Goal: Task Accomplishment & Management: Manage account settings

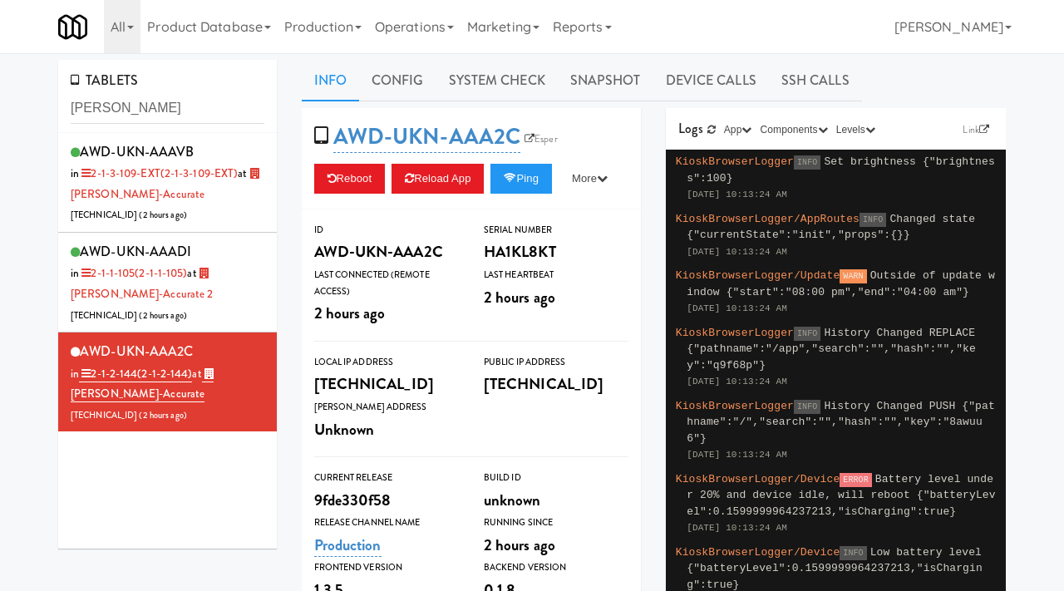
type input "[PERSON_NAME]"
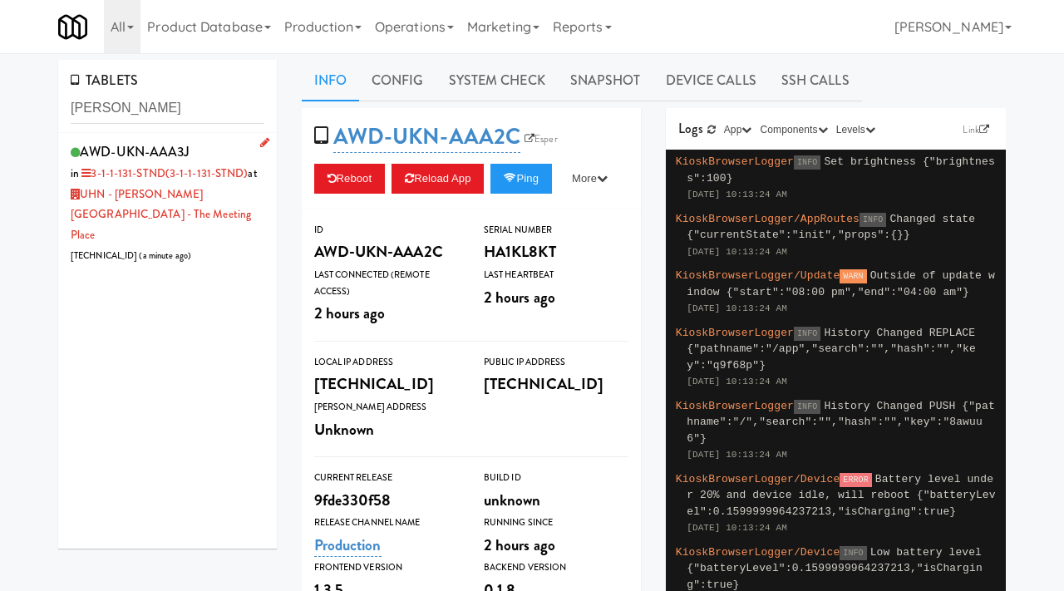
click at [195, 141] on div "AWD-UKN-AAA3J in 3-1-1-131-STND (3-1-1-131-STND) at [GEOGRAPHIC_DATA][PERSON_NA…" at bounding box center [168, 203] width 194 height 127
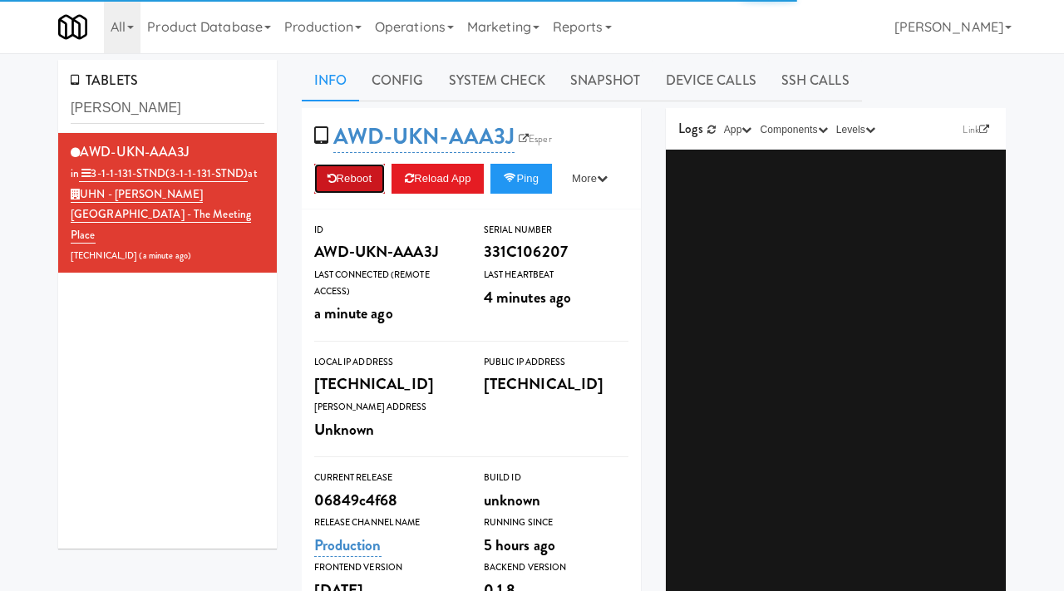
click at [358, 181] on button "Reboot" at bounding box center [350, 179] width 72 height 30
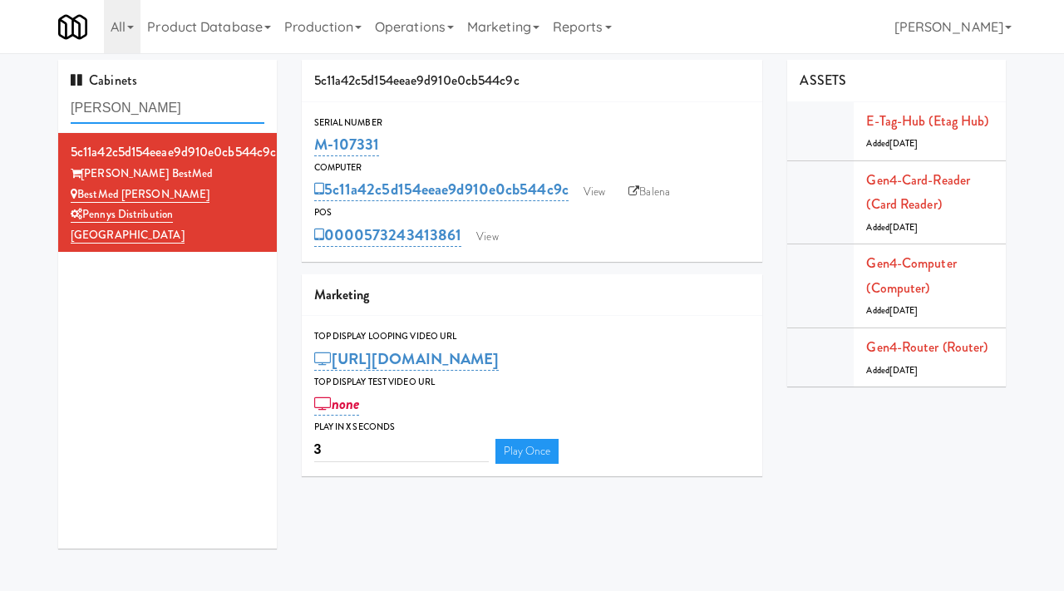
drag, startPoint x: 0, startPoint y: 0, endPoint x: 42, endPoint y: 106, distance: 113.5
click at [42, 106] on div "Cabinets [PERSON_NAME] 5c11a42c5d154eeae9d910e0cb544c9c [PERSON_NAME] BestMed B…" at bounding box center [532, 310] width 1064 height 501
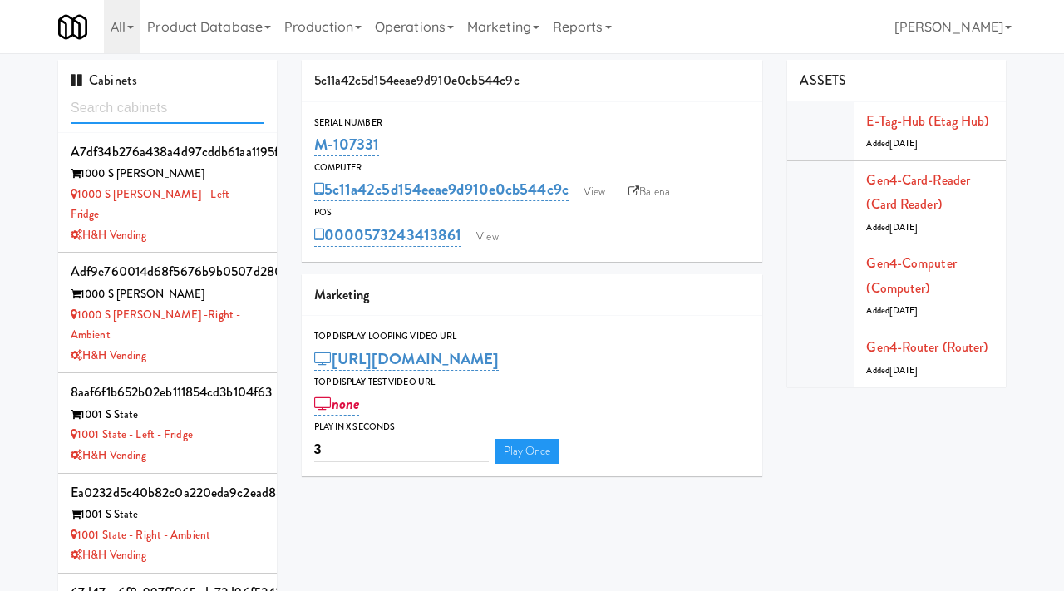
click at [227, 116] on input "text" at bounding box center [168, 108] width 194 height 31
type input "park place"
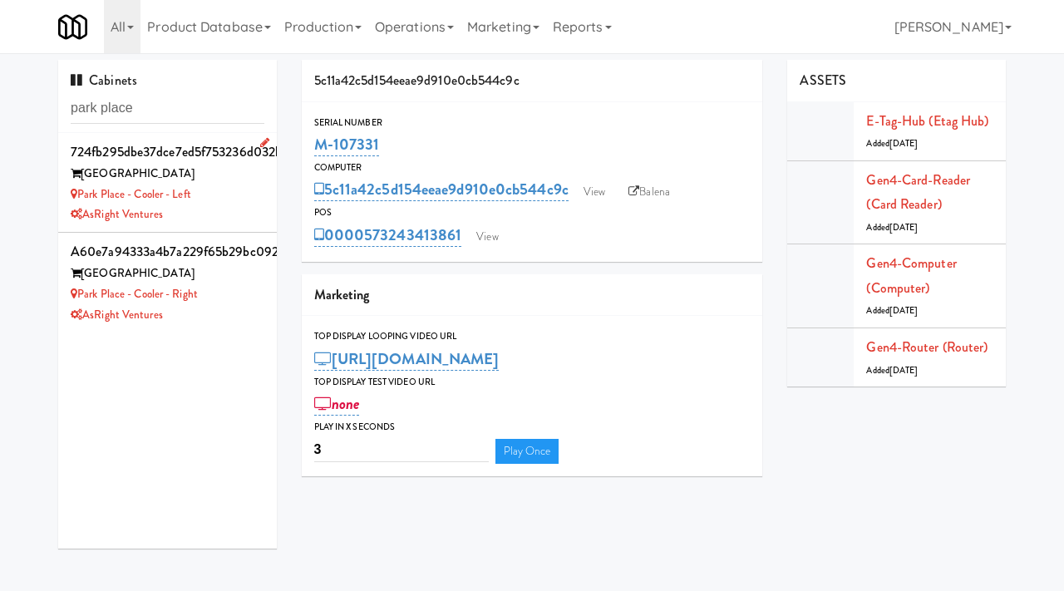
click at [246, 192] on div "Park Place - Cooler - Left" at bounding box center [168, 195] width 194 height 21
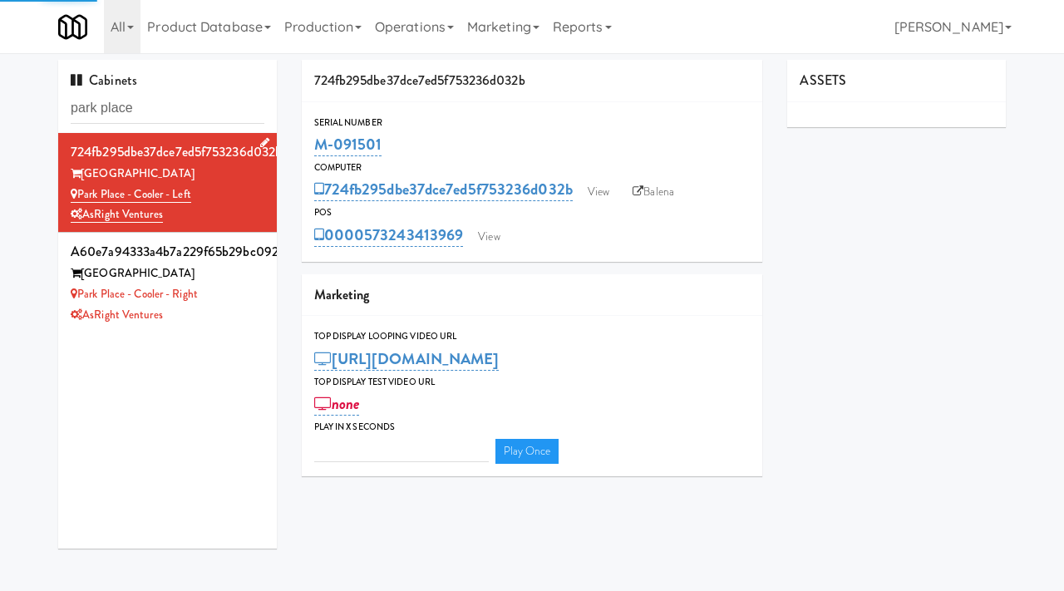
type input "3"
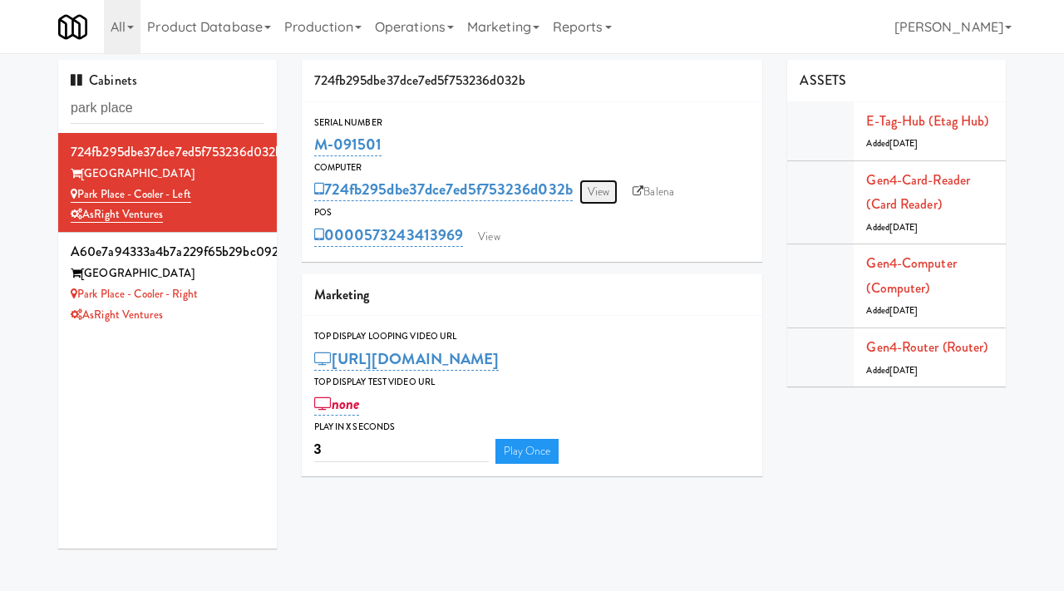
click at [602, 186] on link "View" at bounding box center [599, 192] width 38 height 25
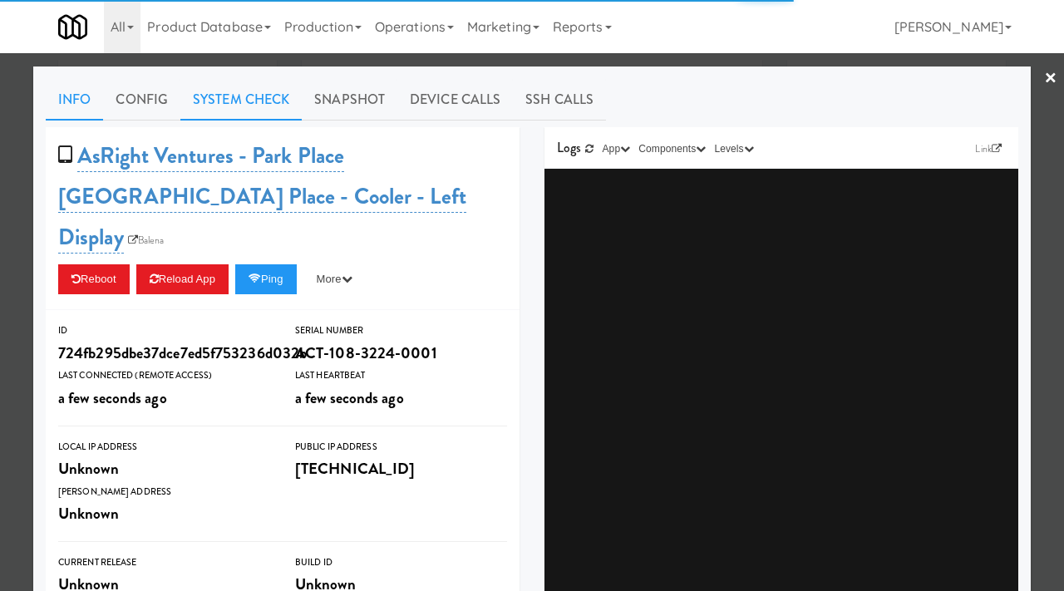
click at [243, 98] on link "System Check" at bounding box center [240, 100] width 121 height 42
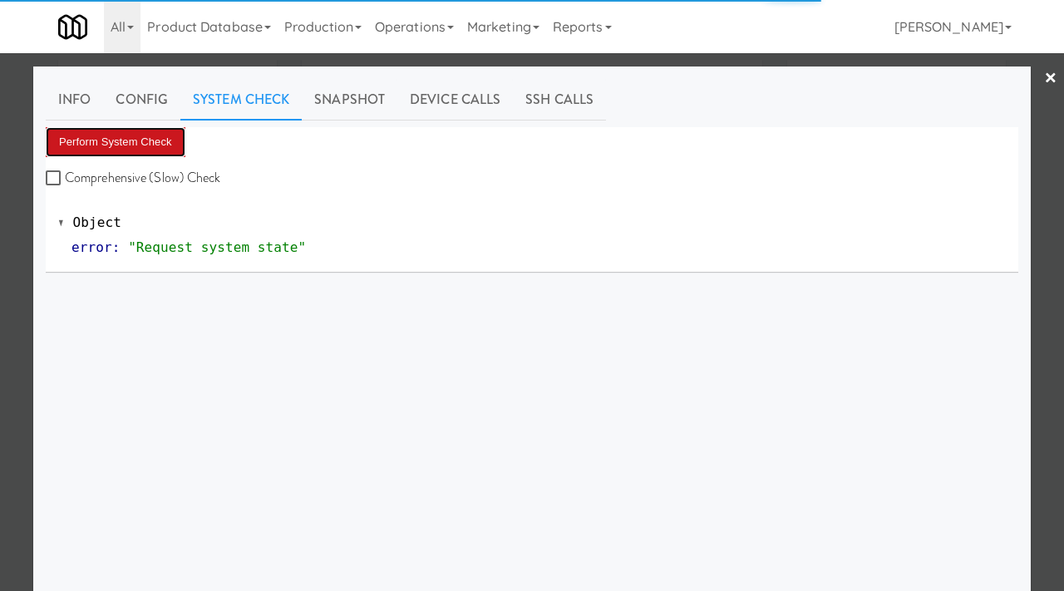
click at [168, 134] on button "Perform System Check" at bounding box center [116, 142] width 140 height 30
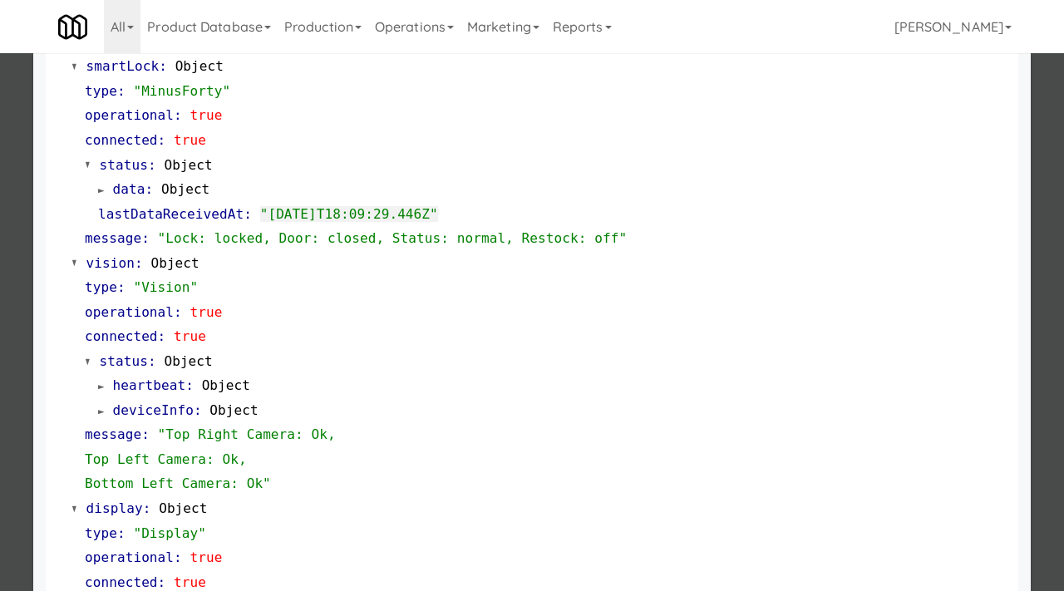
scroll to position [348, 0]
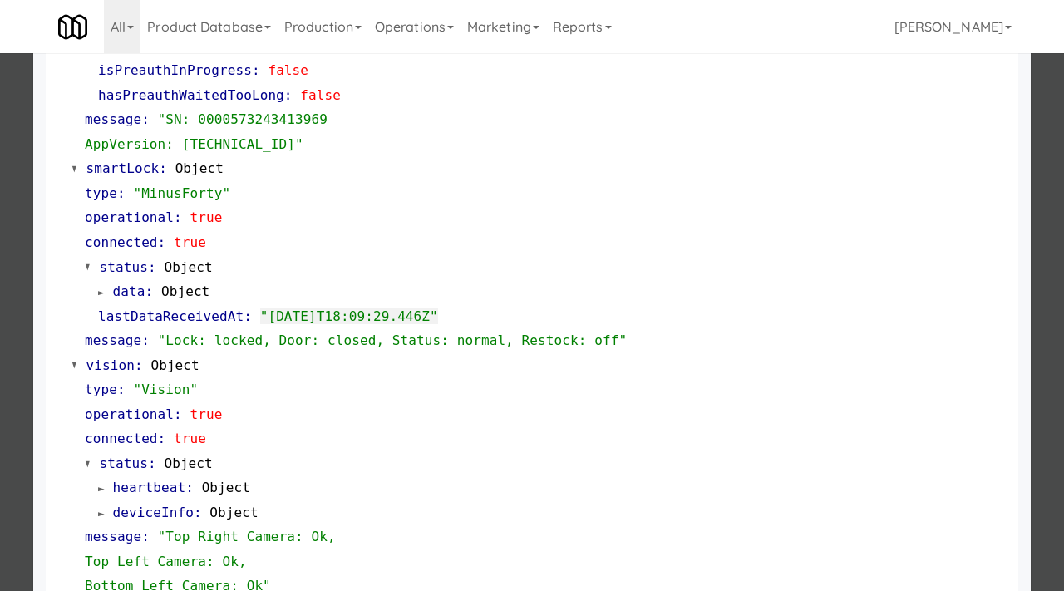
click at [14, 315] on div at bounding box center [532, 295] width 1064 height 591
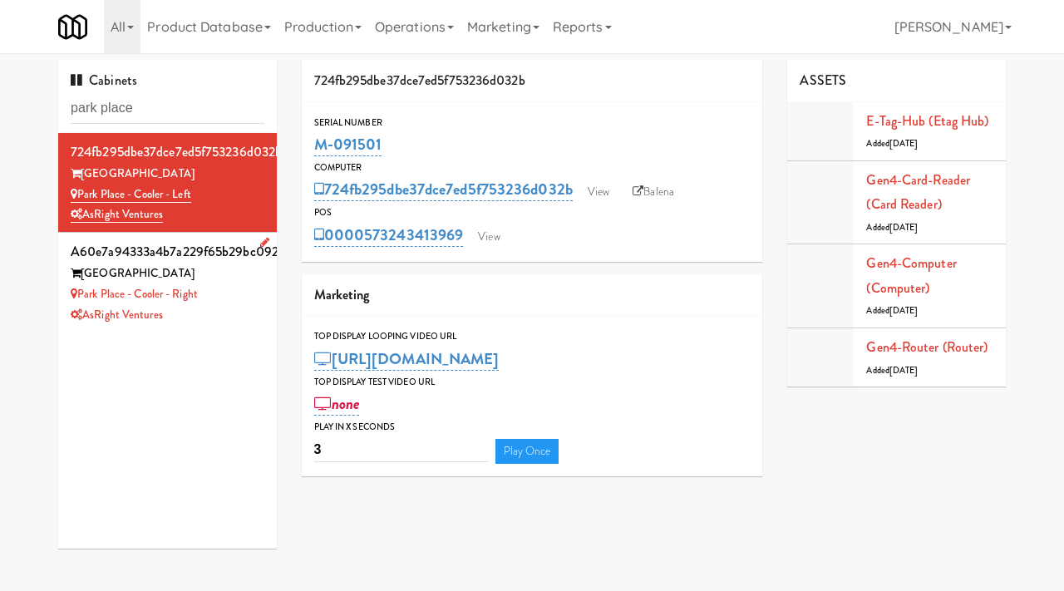
click at [246, 299] on div "Park Place - Cooler - Right" at bounding box center [168, 294] width 194 height 21
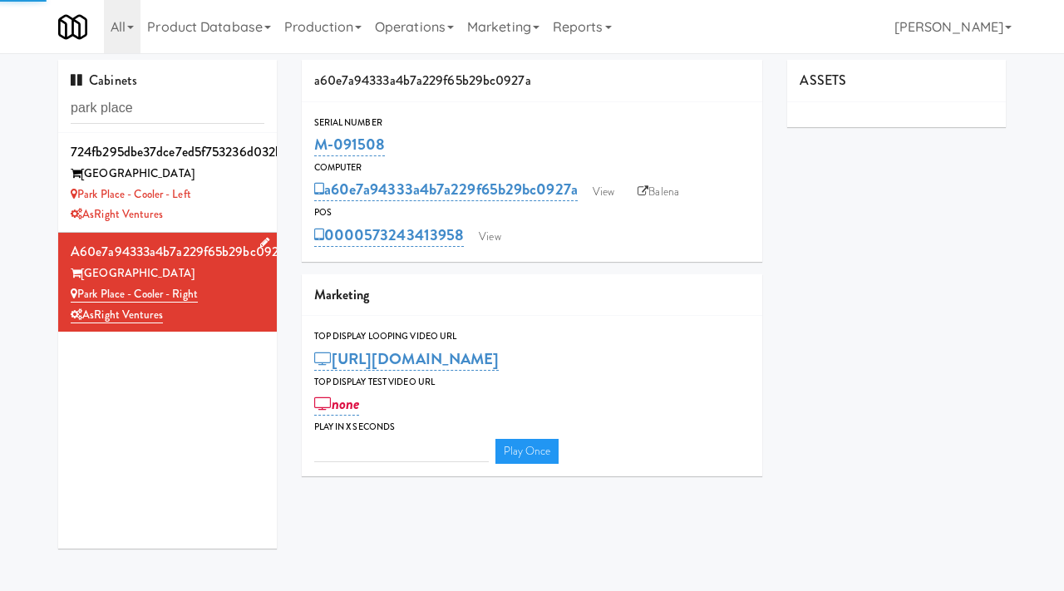
type input "3"
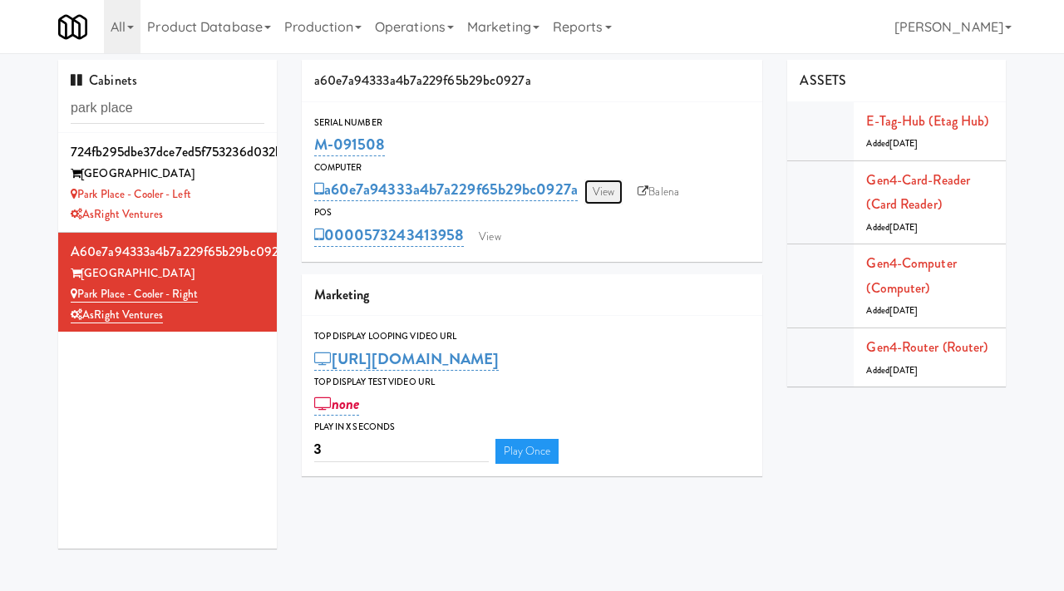
click at [600, 185] on link "View" at bounding box center [604, 192] width 38 height 25
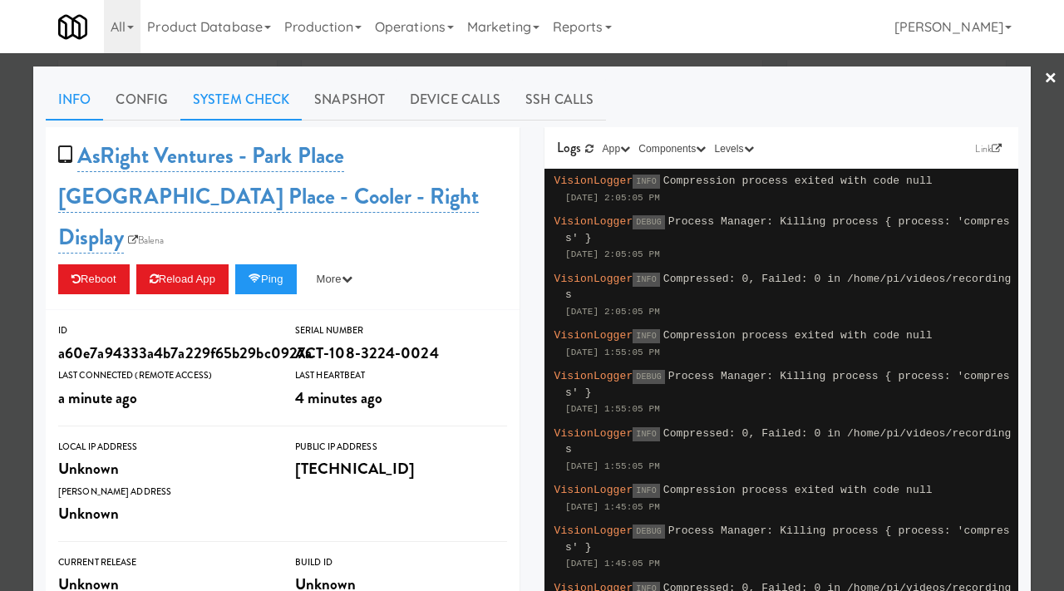
click at [255, 91] on link "System Check" at bounding box center [240, 100] width 121 height 42
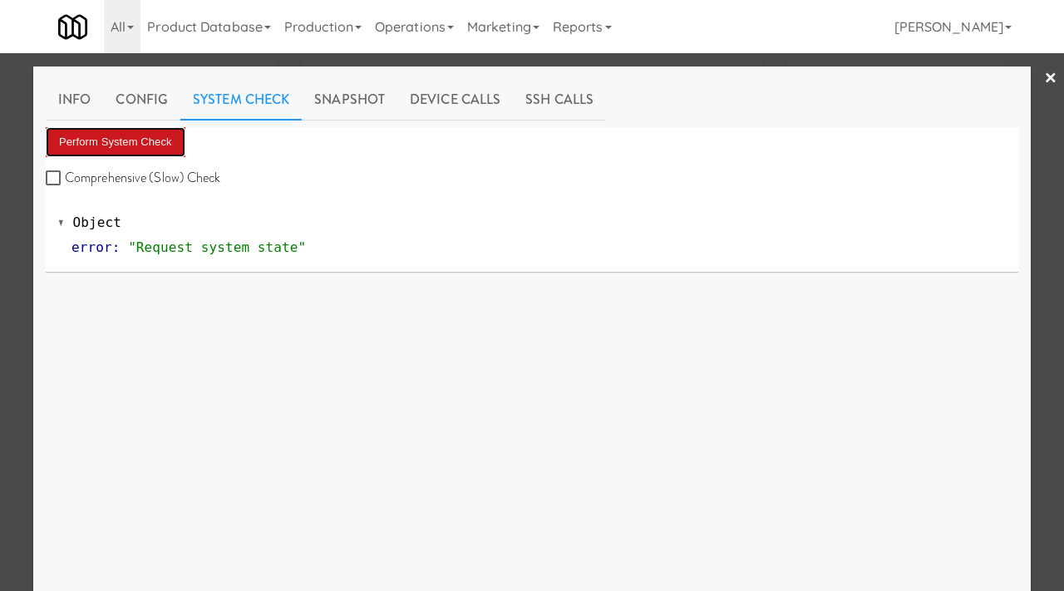
click at [131, 142] on button "Perform System Check" at bounding box center [116, 142] width 140 height 30
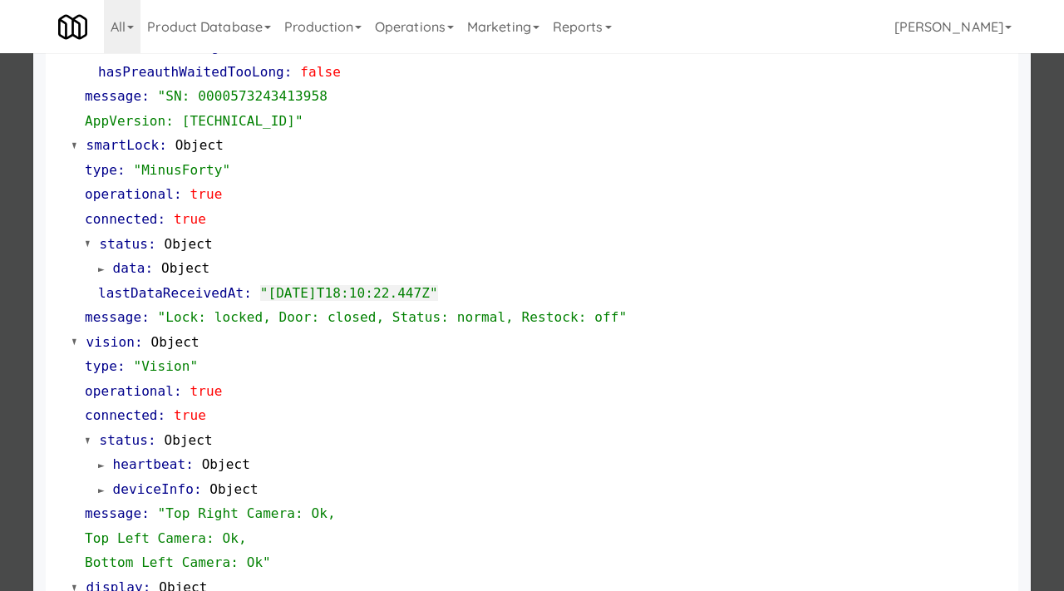
scroll to position [700, 0]
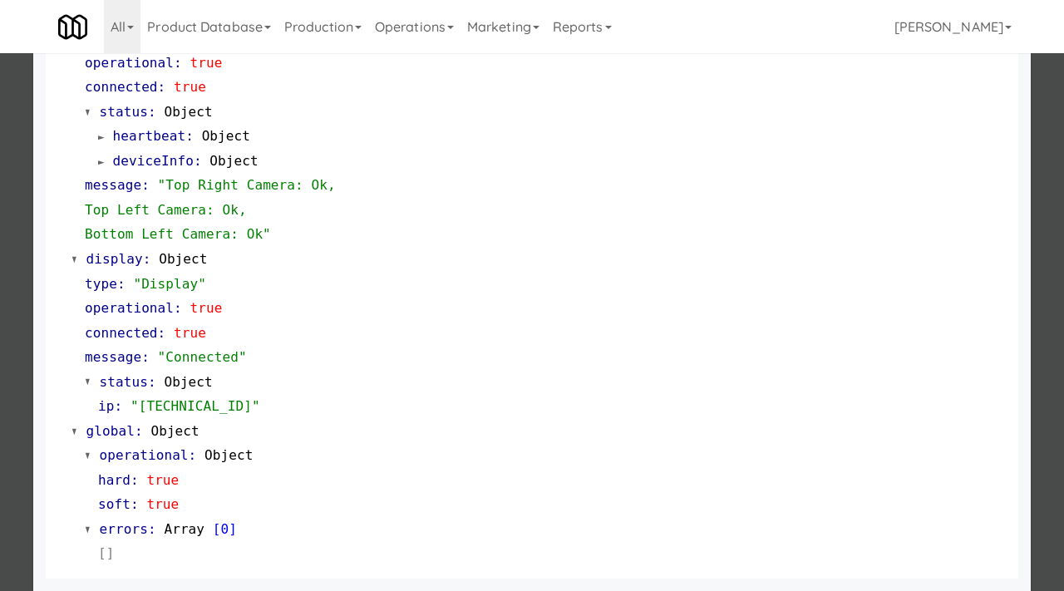
click at [17, 298] on div at bounding box center [532, 295] width 1064 height 591
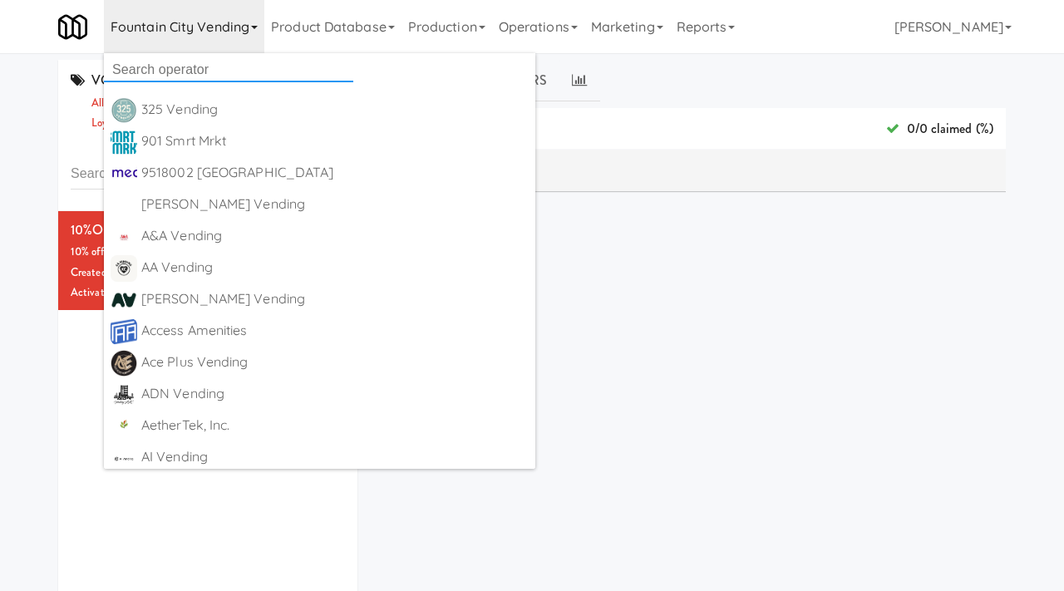
click at [163, 62] on input "text" at bounding box center [228, 69] width 249 height 25
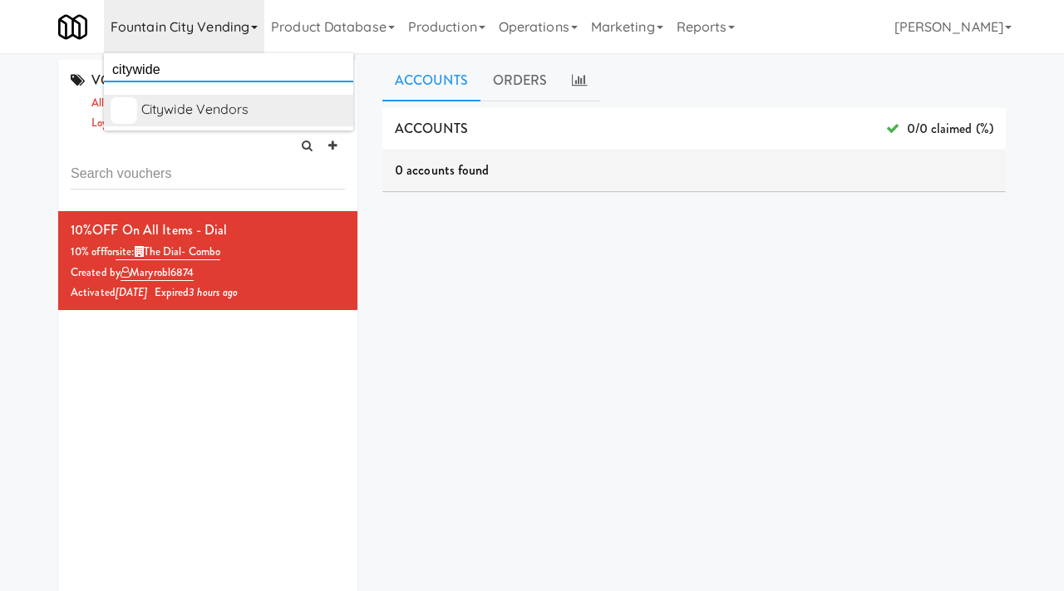
type input "citywide"
click at [189, 106] on div "Citywide Vendors" at bounding box center [243, 109] width 205 height 25
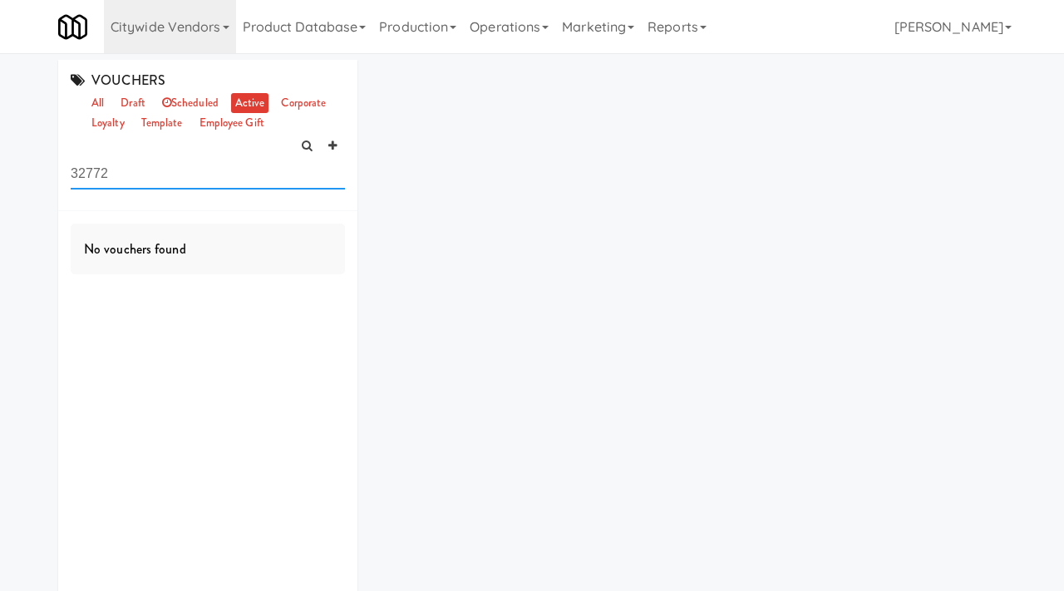
drag, startPoint x: 113, startPoint y: 167, endPoint x: 46, endPoint y: 153, distance: 68.8
click at [46, 153] on div "VOUCHERS all draft scheduled active corporate loyalty template employee gift 32…" at bounding box center [208, 350] width 324 height 580
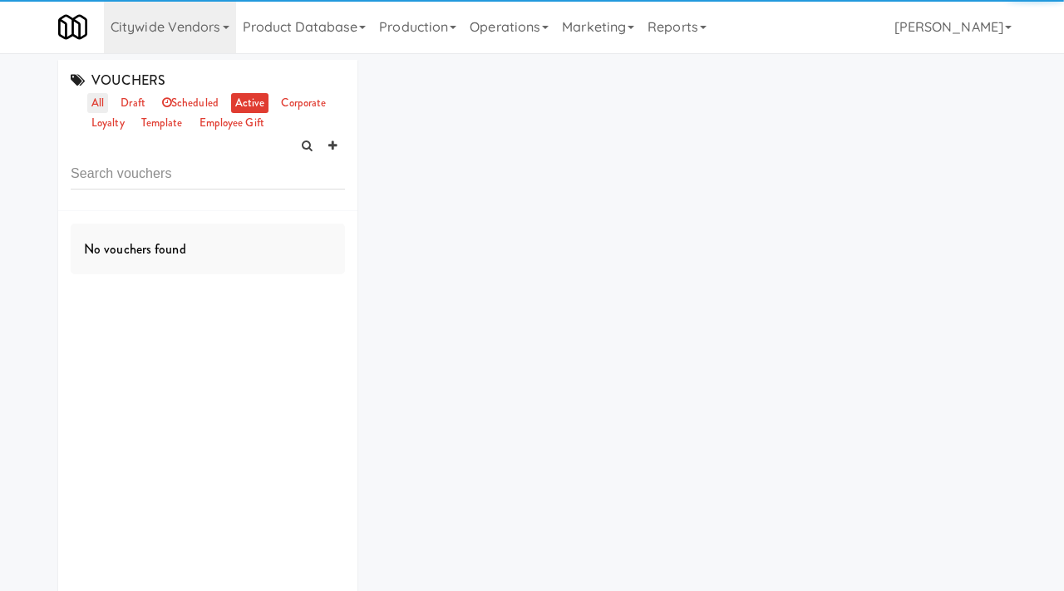
click at [96, 97] on link "all" at bounding box center [97, 103] width 21 height 21
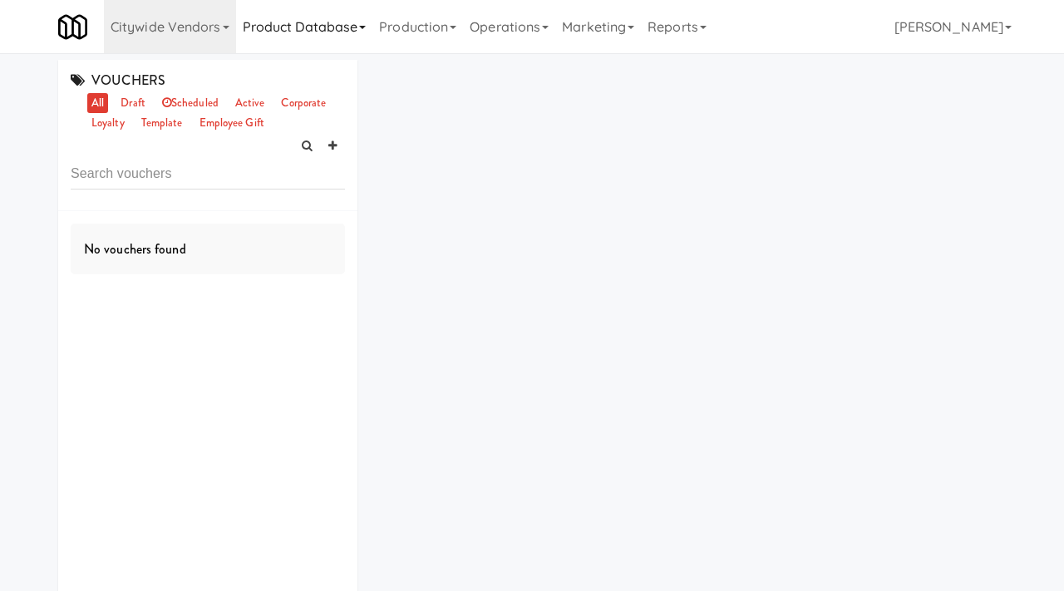
click at [274, 33] on link "Product Database" at bounding box center [304, 26] width 137 height 53
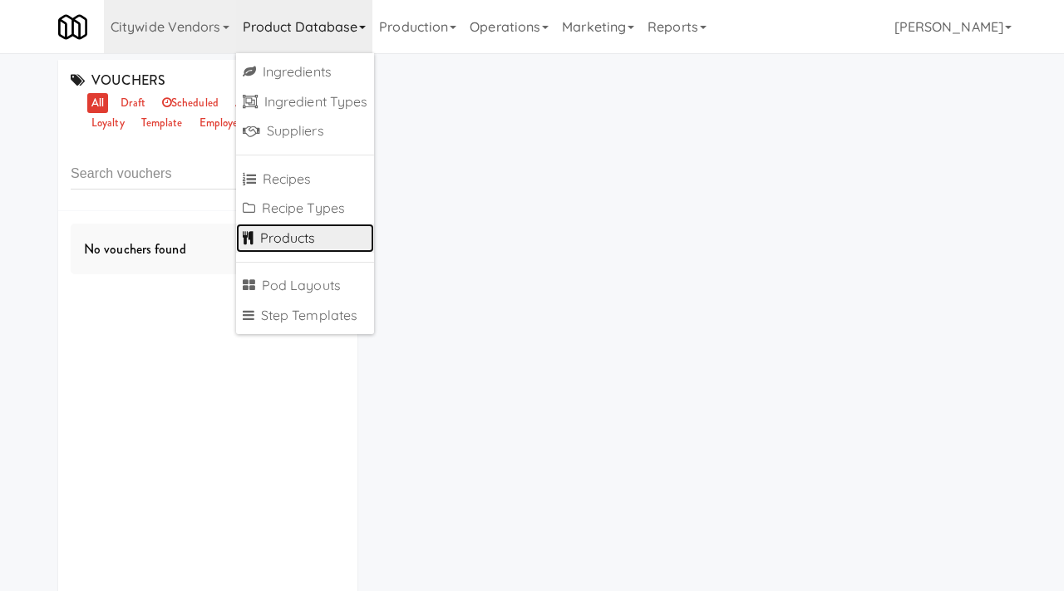
click at [265, 234] on link "Products" at bounding box center [305, 239] width 139 height 30
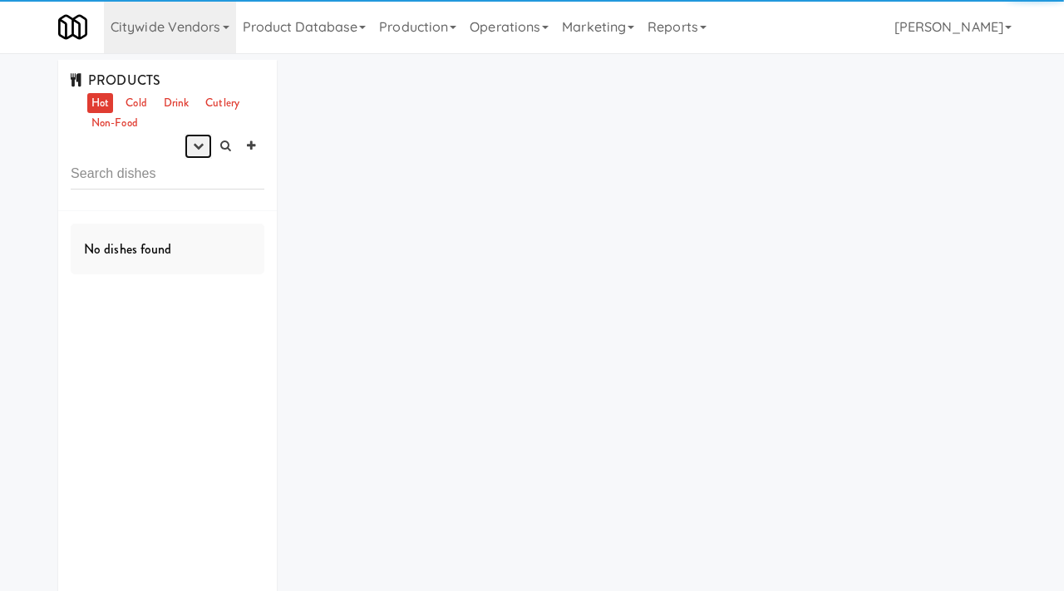
click at [205, 148] on button "button" at bounding box center [198, 146] width 27 height 25
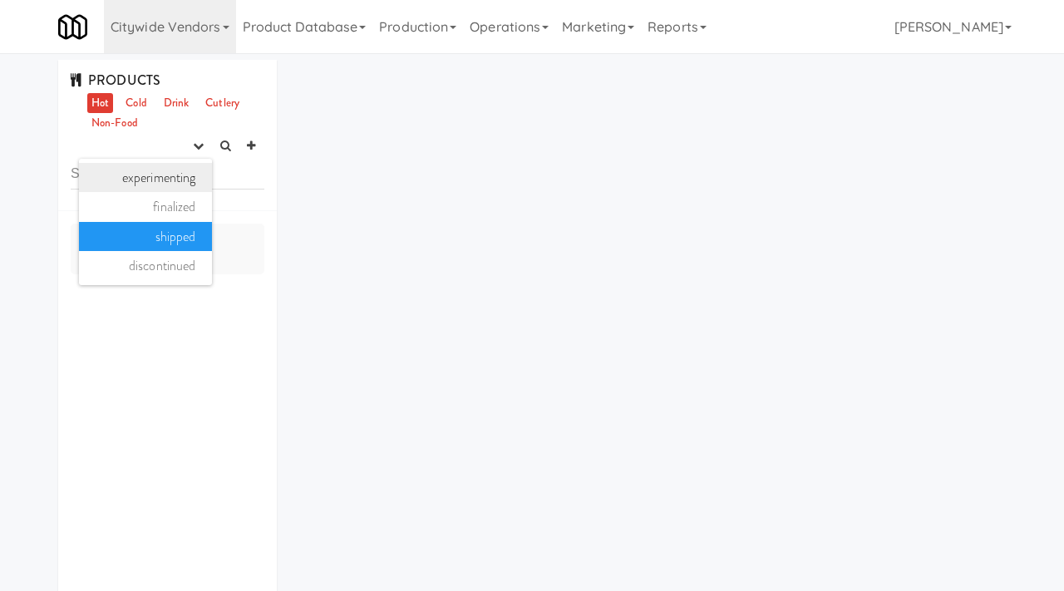
click at [171, 176] on link "experimenting" at bounding box center [145, 178] width 133 height 30
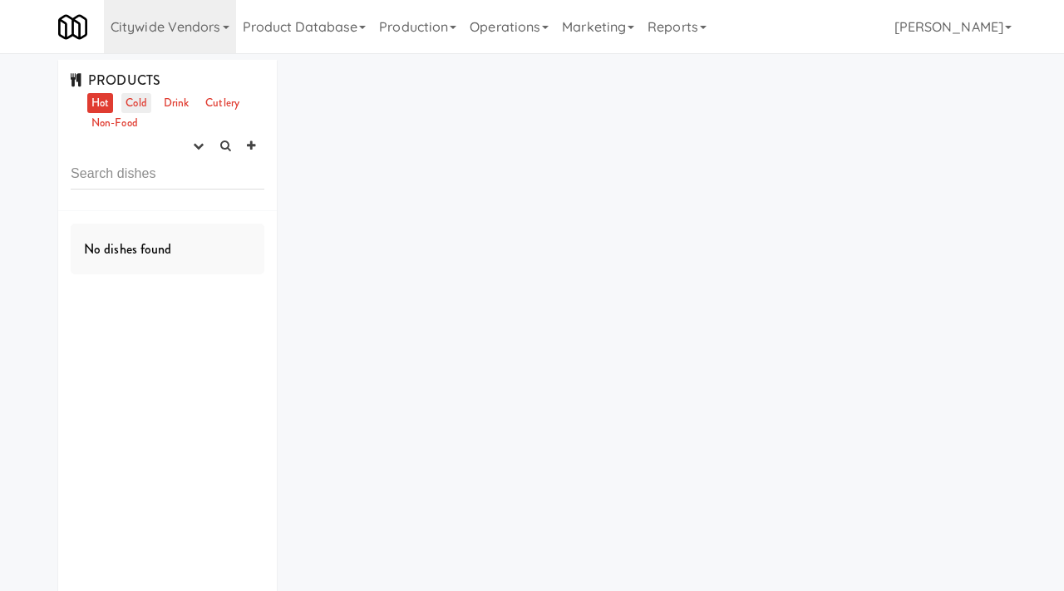
click at [141, 101] on link "Cold" at bounding box center [135, 103] width 29 height 21
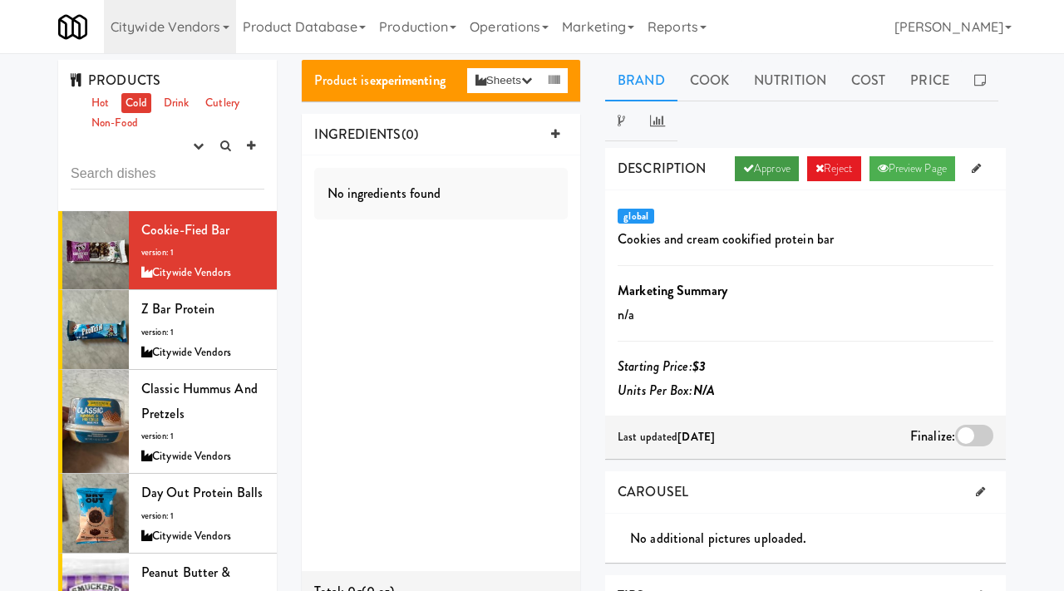
click at [748, 171] on link "Approve" at bounding box center [767, 168] width 64 height 25
click at [974, 438] on div at bounding box center [974, 436] width 38 height 22
click at [0, 0] on input "checkbox" at bounding box center [0, 0] width 0 height 0
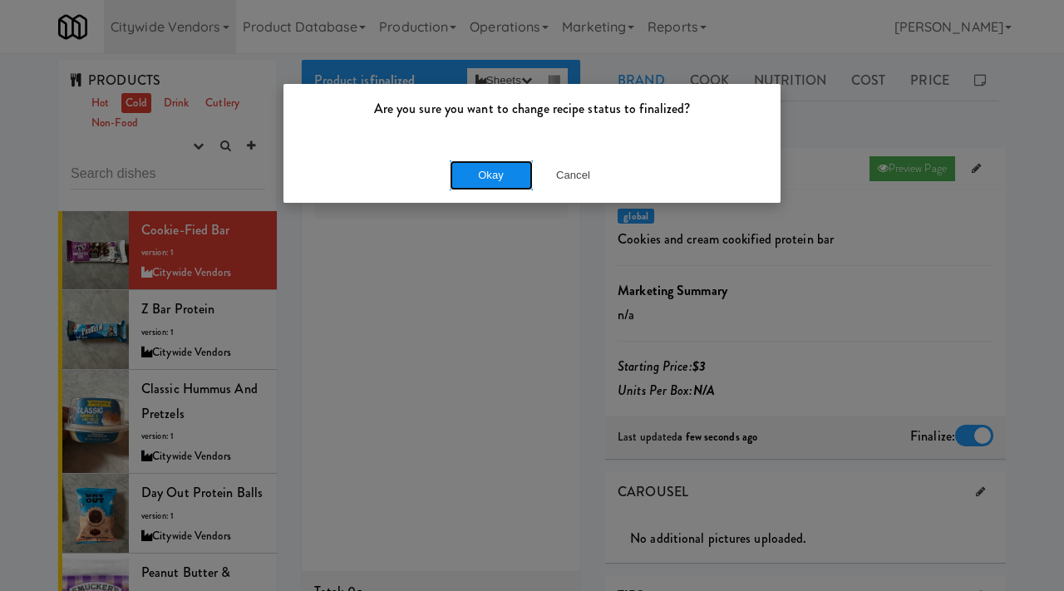
click at [501, 175] on button "Okay" at bounding box center [491, 175] width 83 height 30
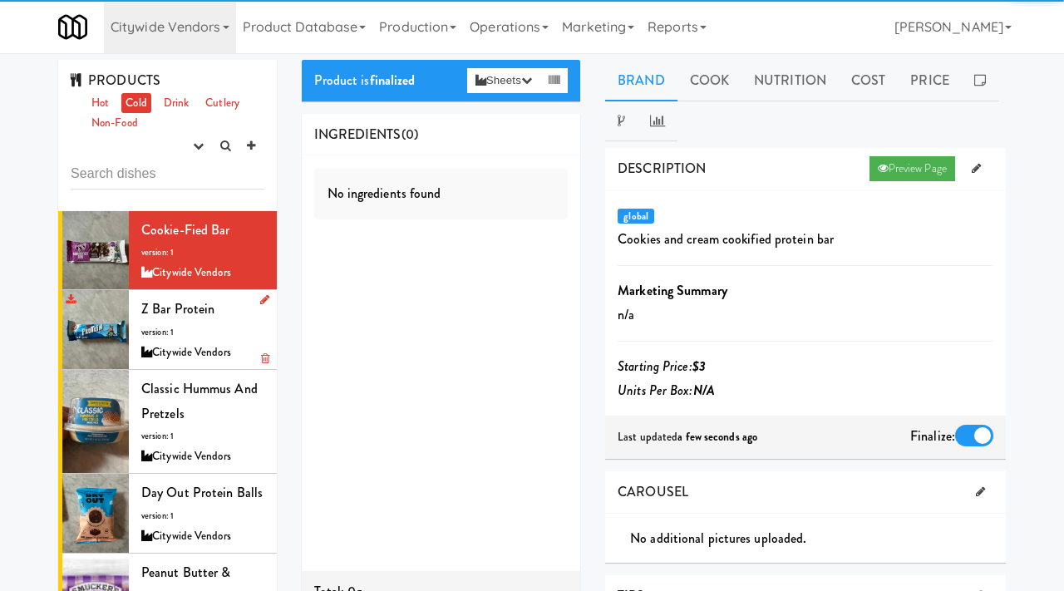
click at [168, 321] on div "Z Bar protein version: 1 Citywide Vendors" at bounding box center [202, 330] width 123 height 66
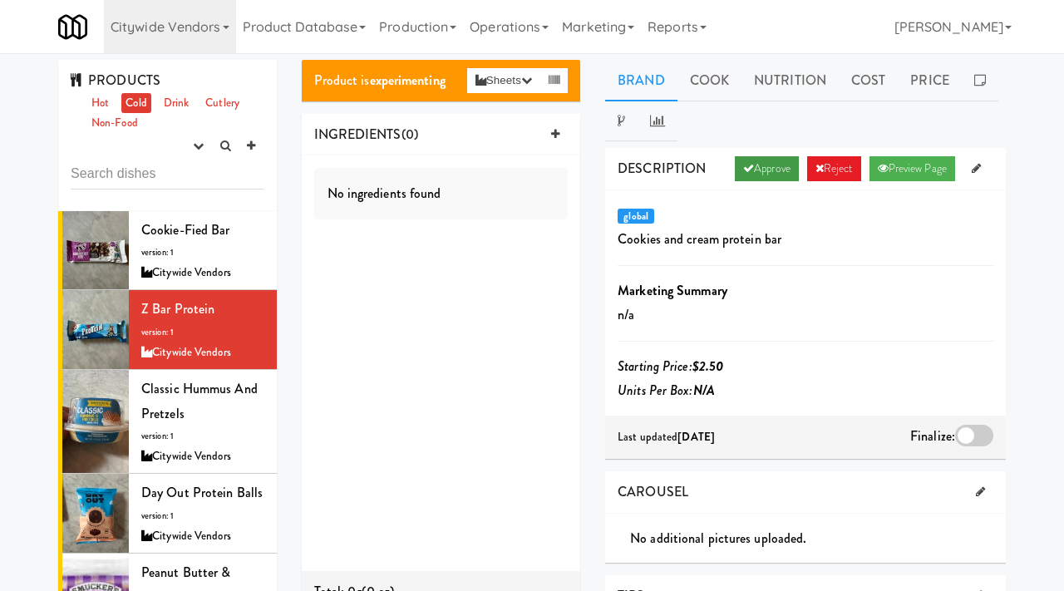
click at [756, 172] on link "Approve" at bounding box center [767, 168] width 64 height 25
click at [969, 437] on div at bounding box center [974, 436] width 38 height 22
click at [0, 0] on input "checkbox" at bounding box center [0, 0] width 0 height 0
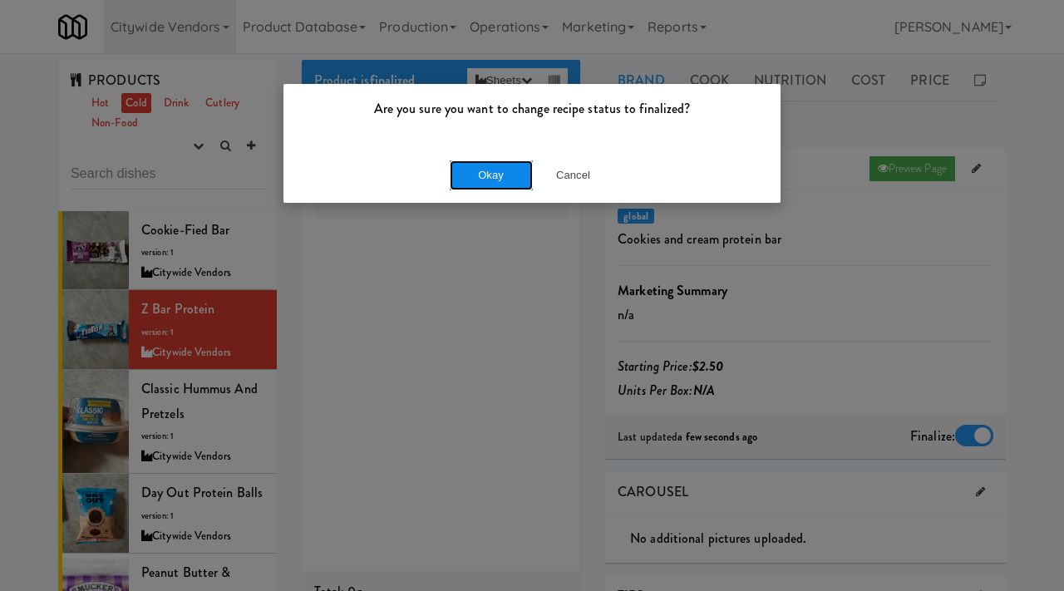
click at [506, 174] on button "Okay" at bounding box center [491, 175] width 83 height 30
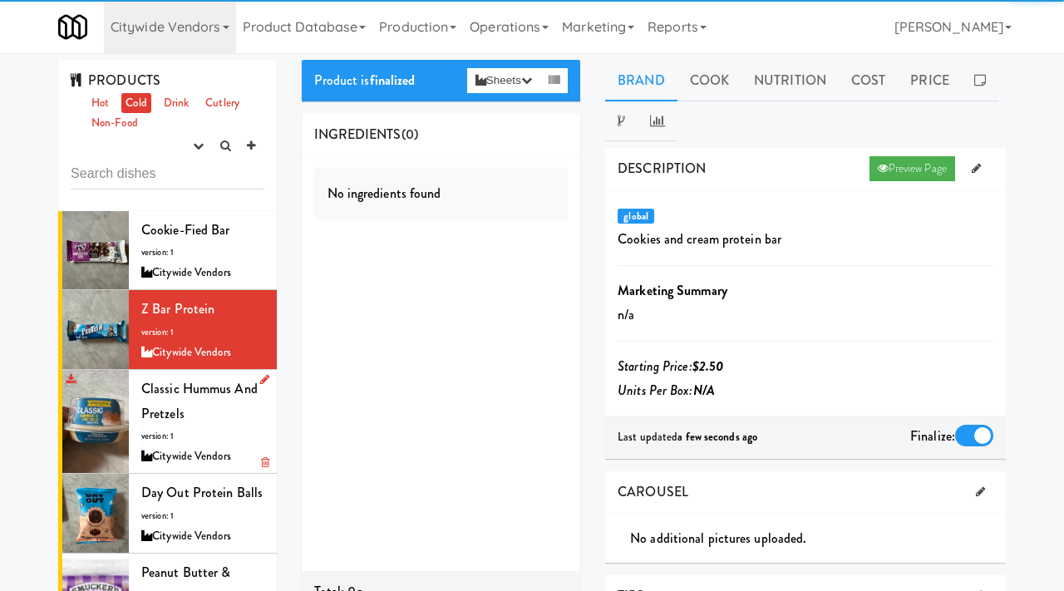
click at [175, 417] on span "Classic hummus and pretzels" at bounding box center [199, 401] width 116 height 44
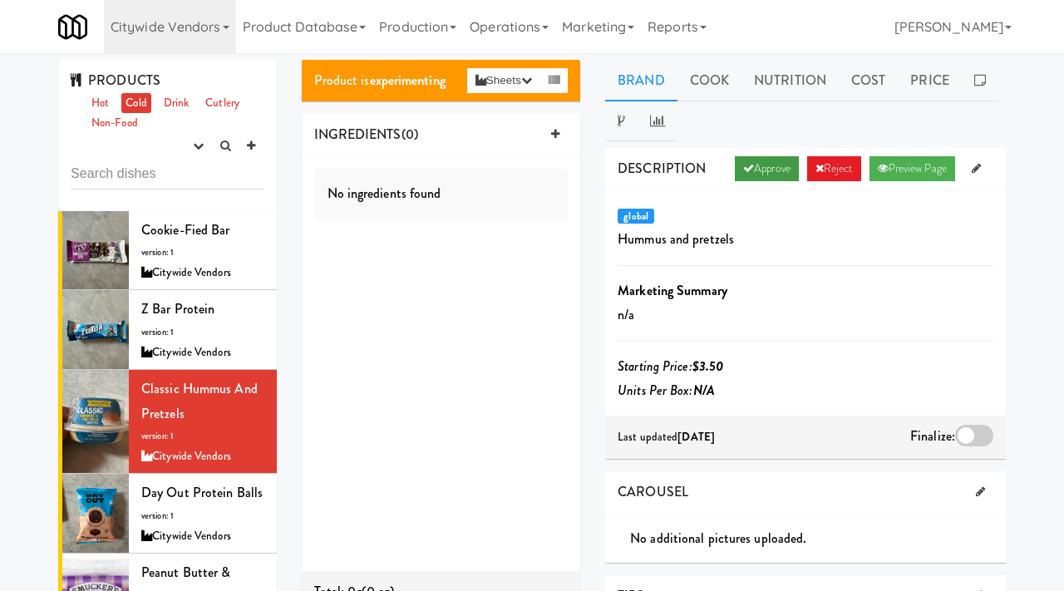
click at [772, 172] on link "Approve" at bounding box center [767, 168] width 64 height 25
click at [970, 444] on div at bounding box center [974, 436] width 38 height 22
click at [0, 0] on input "checkbox" at bounding box center [0, 0] width 0 height 0
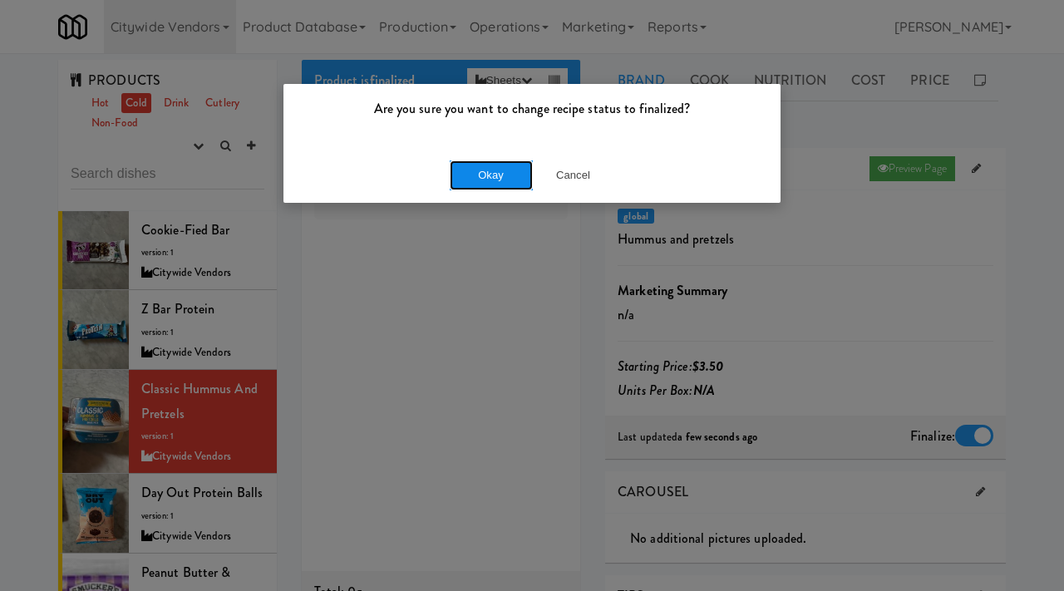
click at [503, 181] on button "Okay" at bounding box center [491, 175] width 83 height 30
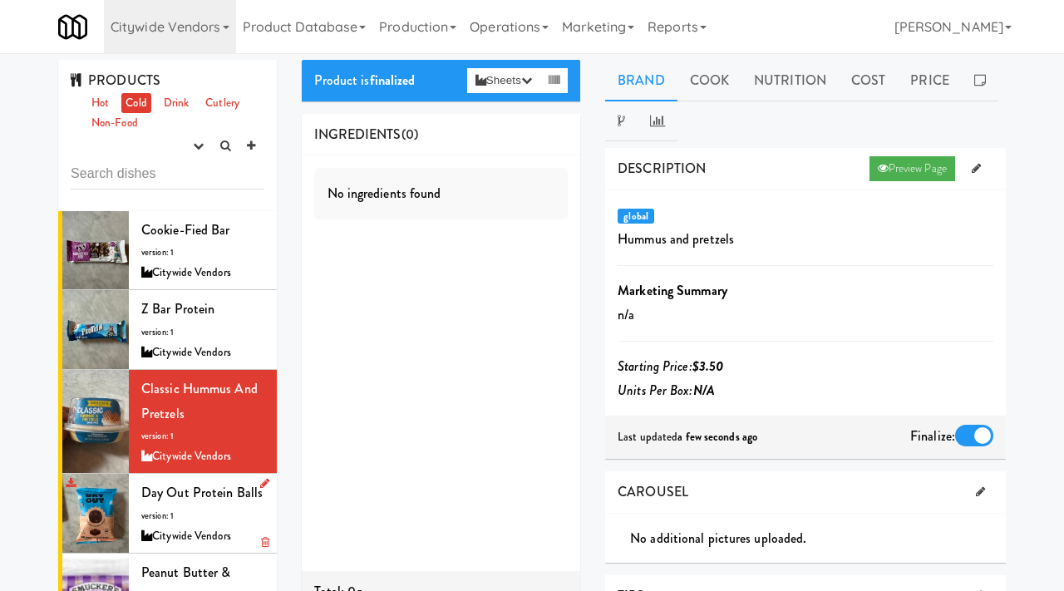
click at [175, 515] on div "Day out protein balls version: 1 Citywide Vendors" at bounding box center [202, 514] width 123 height 66
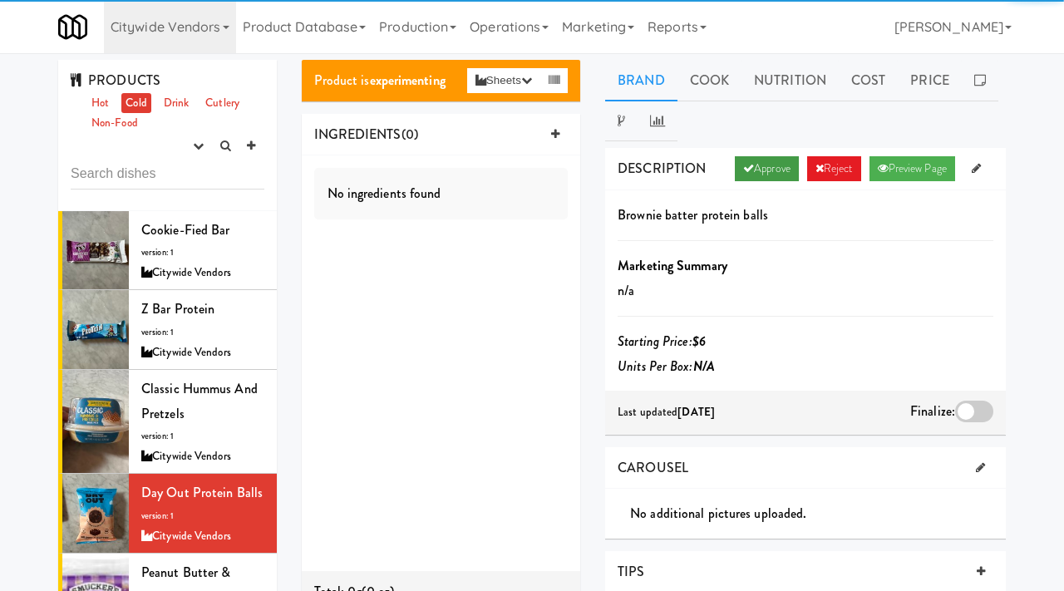
click at [743, 164] on icon at bounding box center [748, 168] width 11 height 11
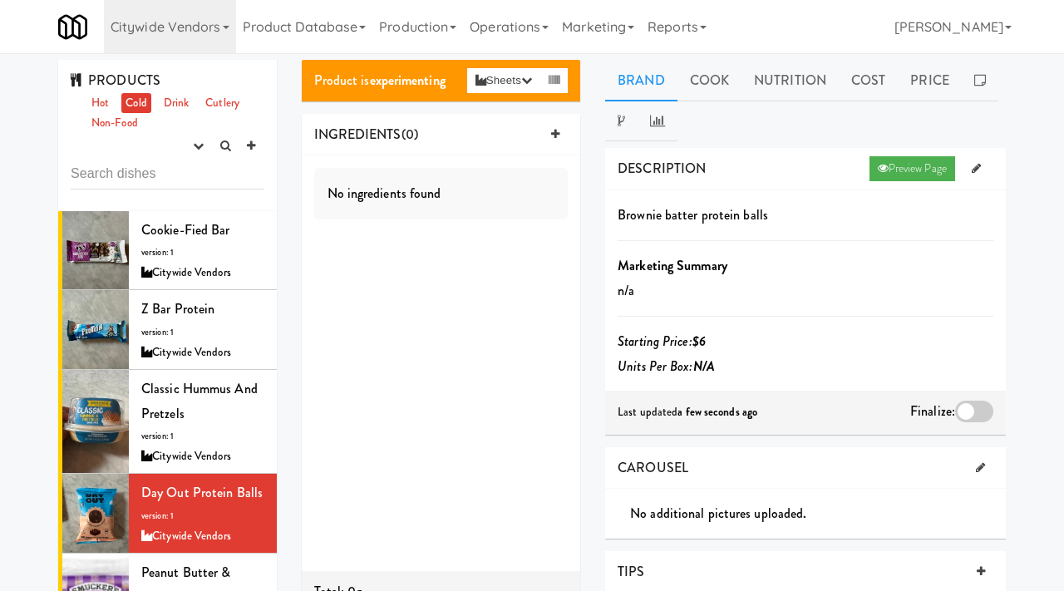
click at [969, 411] on div at bounding box center [974, 412] width 38 height 22
click at [0, 0] on input "checkbox" at bounding box center [0, 0] width 0 height 0
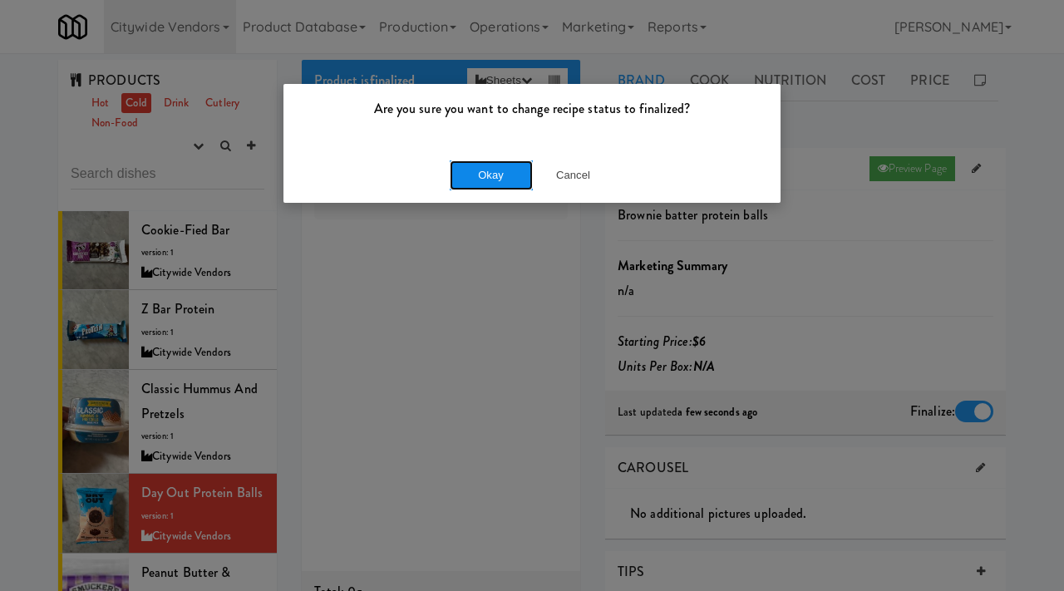
click at [483, 179] on button "Okay" at bounding box center [491, 175] width 83 height 30
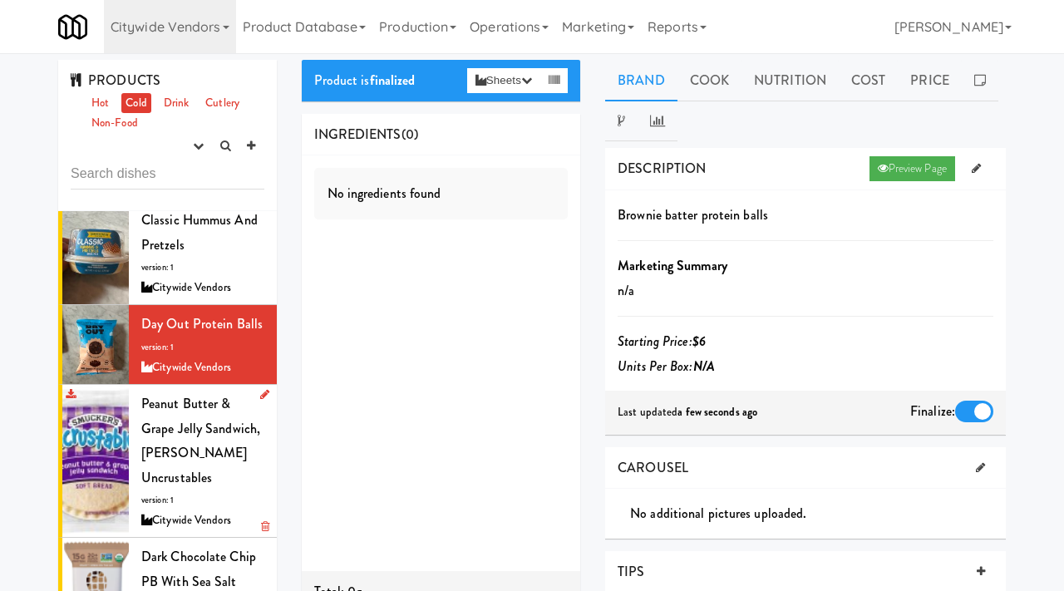
scroll to position [176, 0]
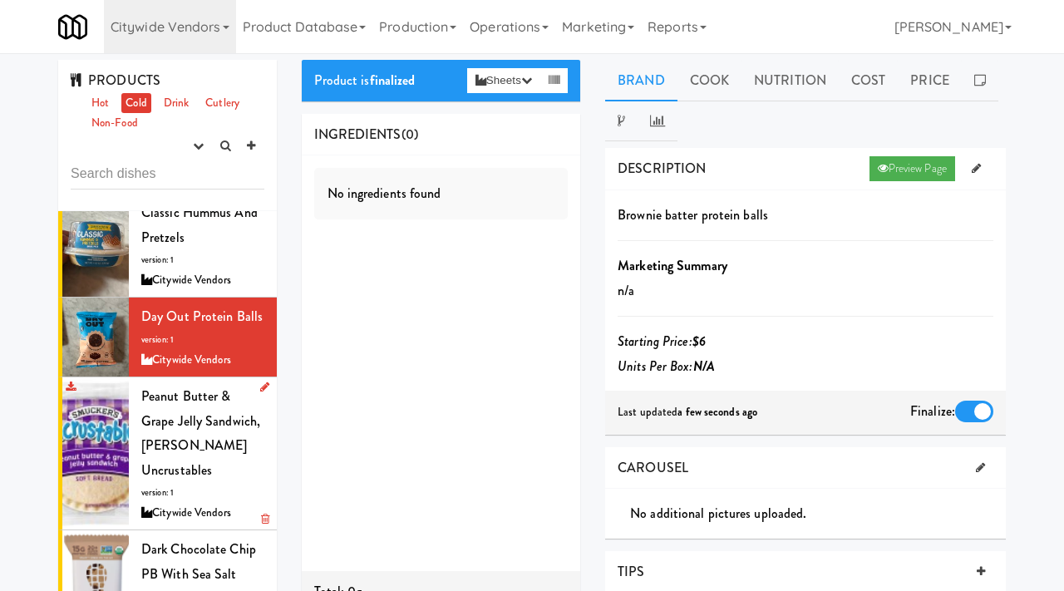
click at [155, 426] on span "Peanut Butter & Grape Jelly Sandwich, Smucker's Uncrustables" at bounding box center [200, 433] width 119 height 93
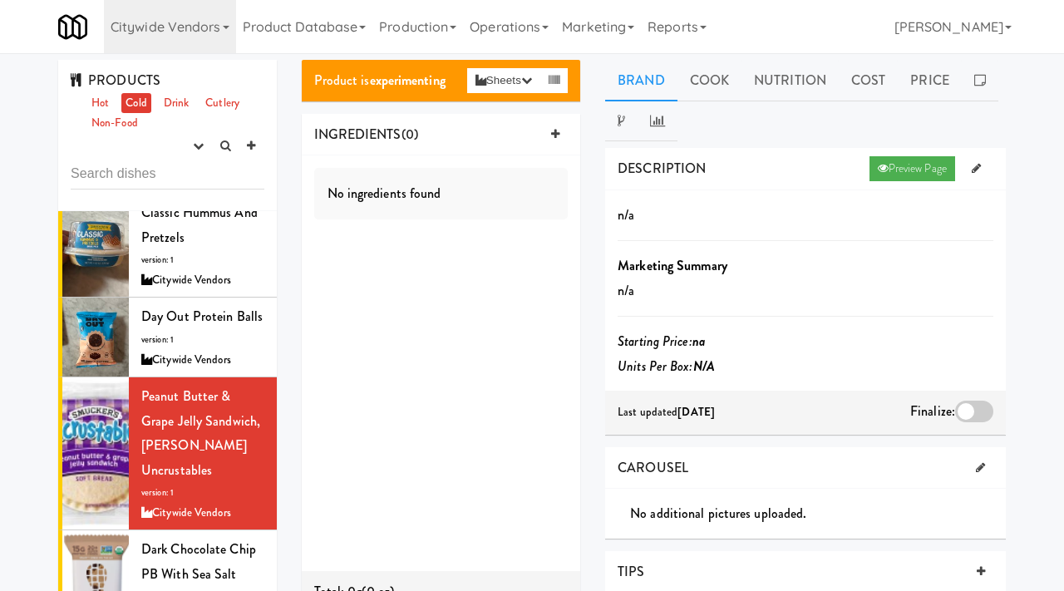
click at [973, 411] on div at bounding box center [974, 412] width 38 height 22
click at [0, 0] on input "checkbox" at bounding box center [0, 0] width 0 height 0
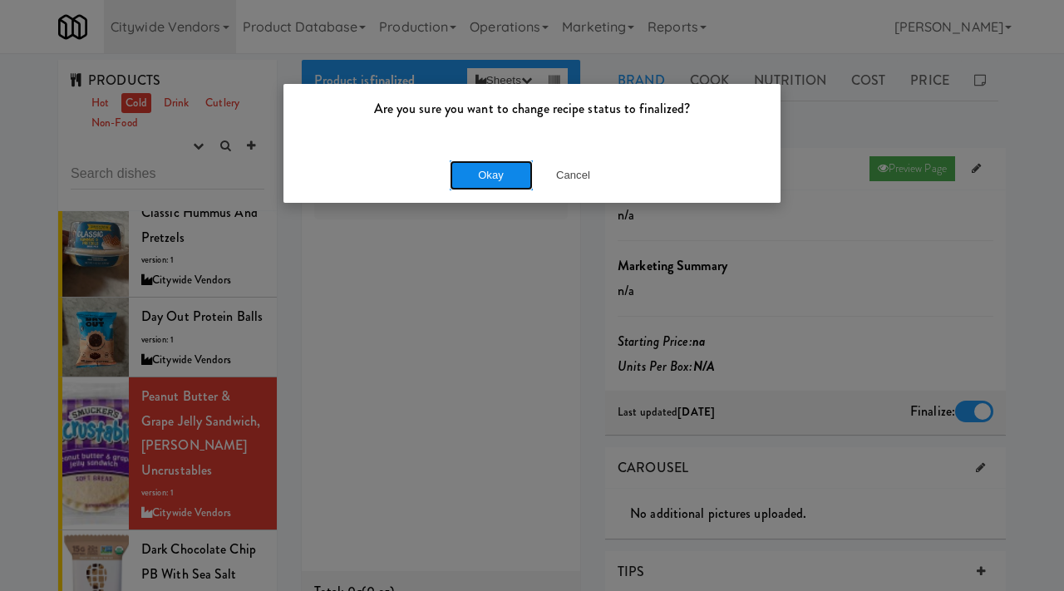
click at [491, 164] on button "Okay" at bounding box center [491, 175] width 83 height 30
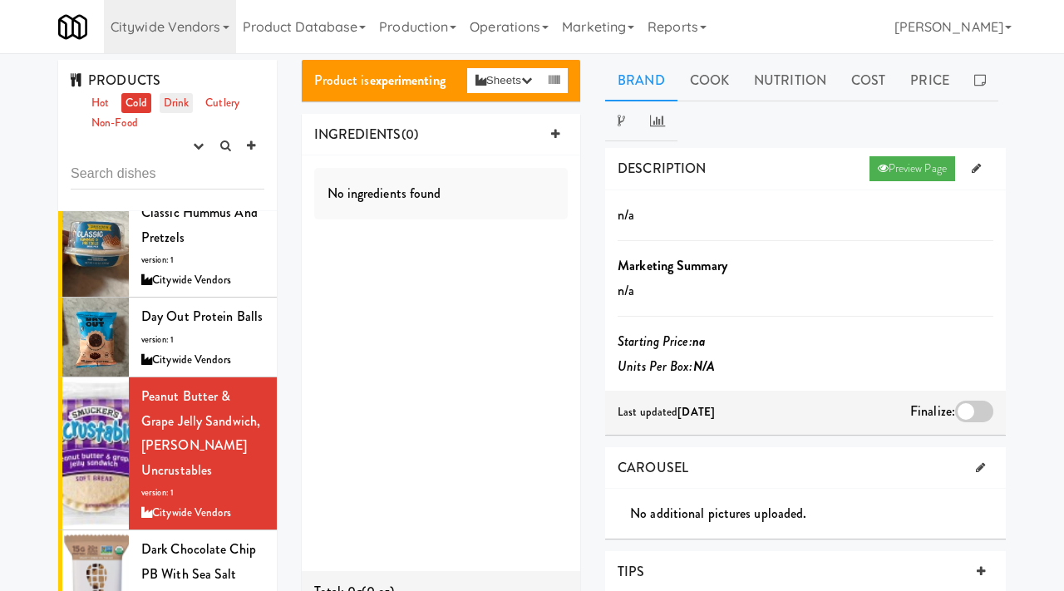
click at [177, 99] on link "Drink" at bounding box center [177, 103] width 34 height 21
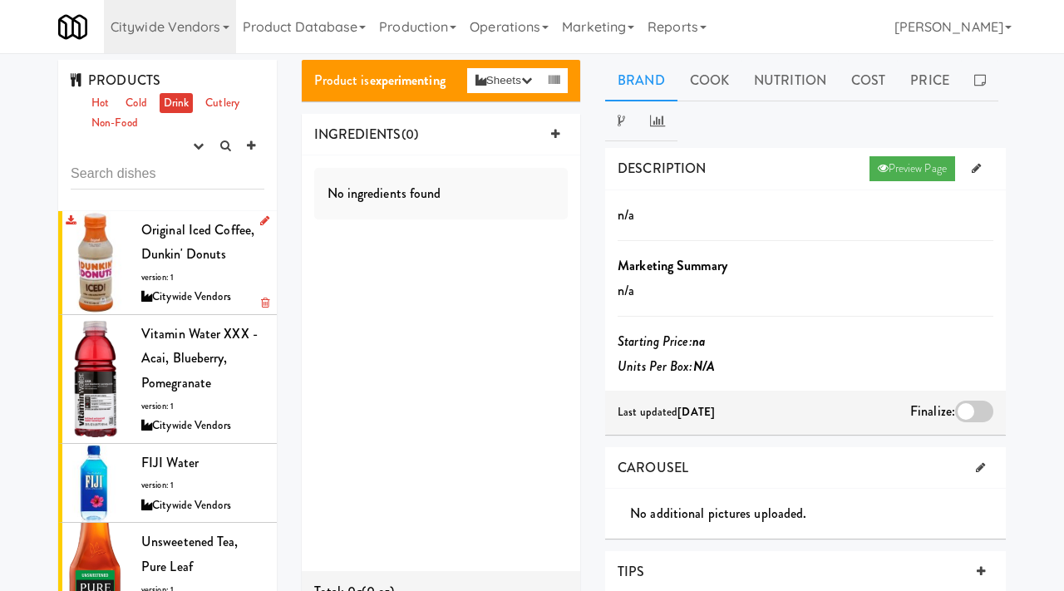
click at [155, 273] on span "version: 1" at bounding box center [157, 277] width 32 height 12
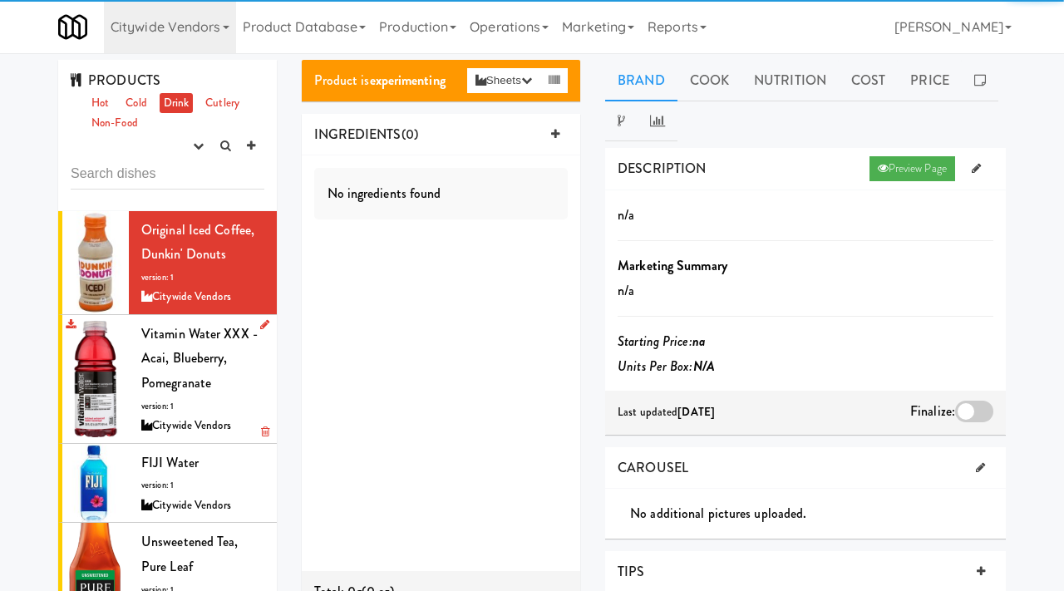
click at [155, 361] on span "Vitamin Water XXX - acai, blueberry, pomegranate" at bounding box center [199, 358] width 116 height 68
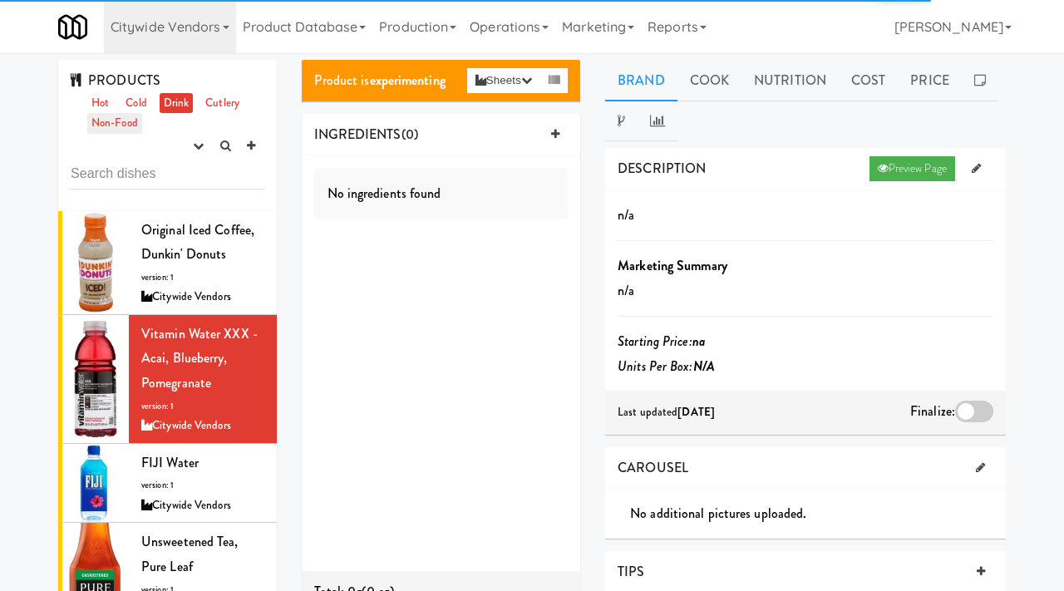
click at [127, 126] on link "Non-Food" at bounding box center [114, 123] width 55 height 21
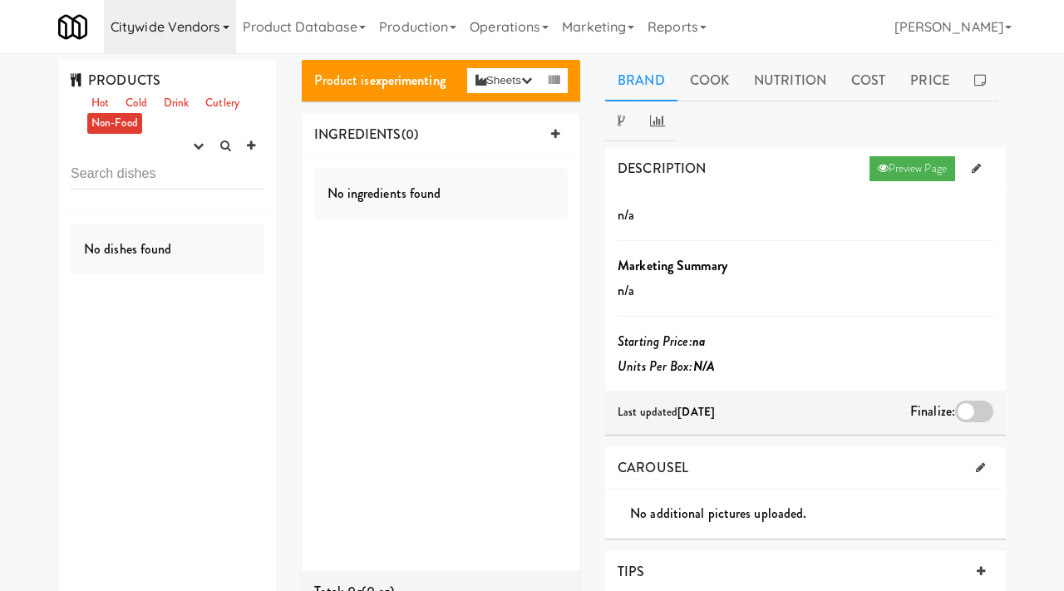
click at [185, 37] on link "Citywide Vendors" at bounding box center [170, 26] width 132 height 53
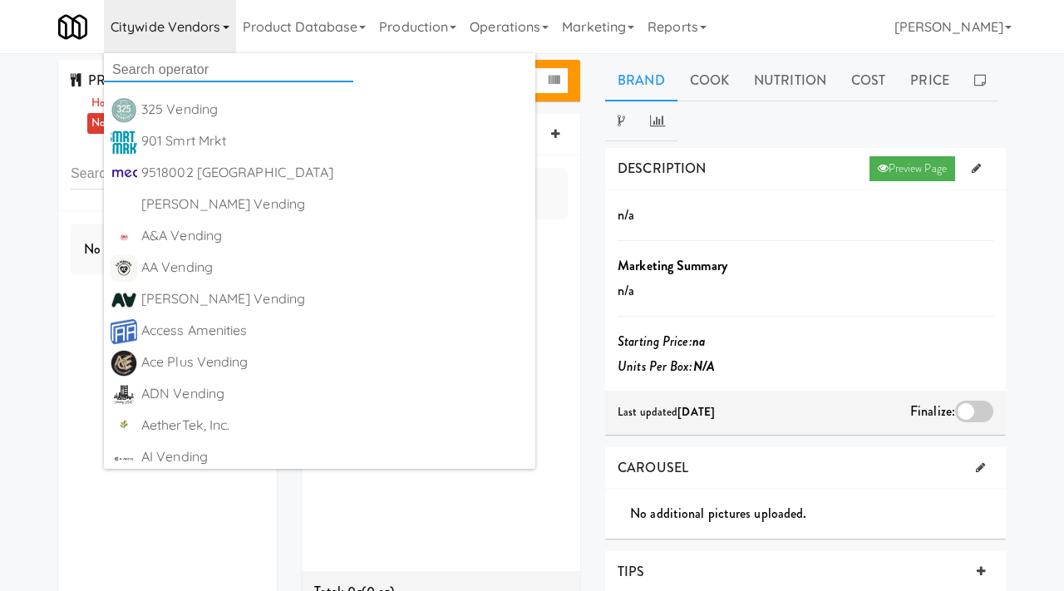
click at [184, 74] on input "text" at bounding box center [228, 69] width 249 height 25
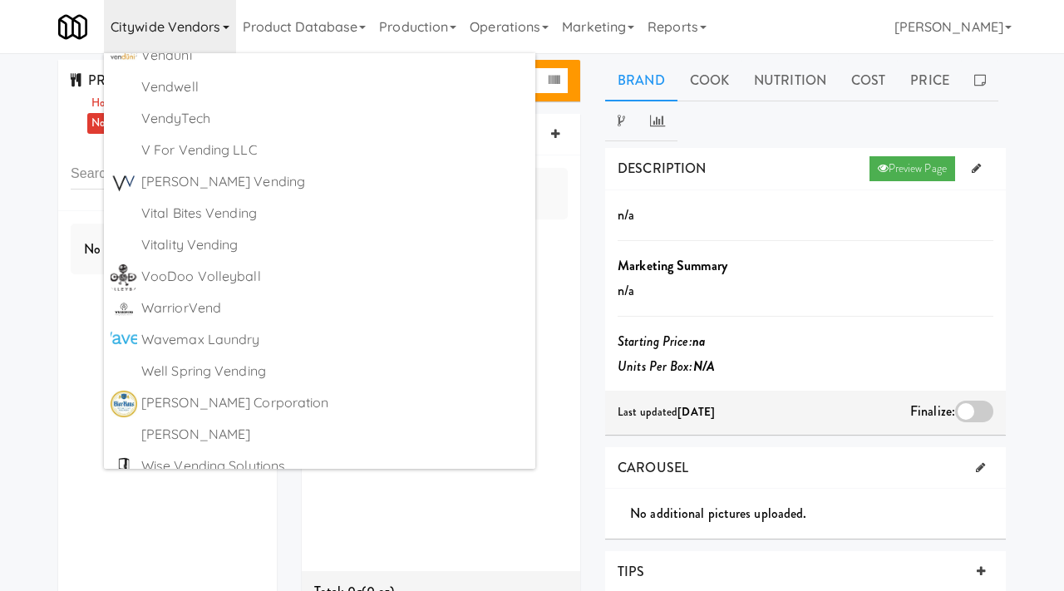
scroll to position [10056, 0]
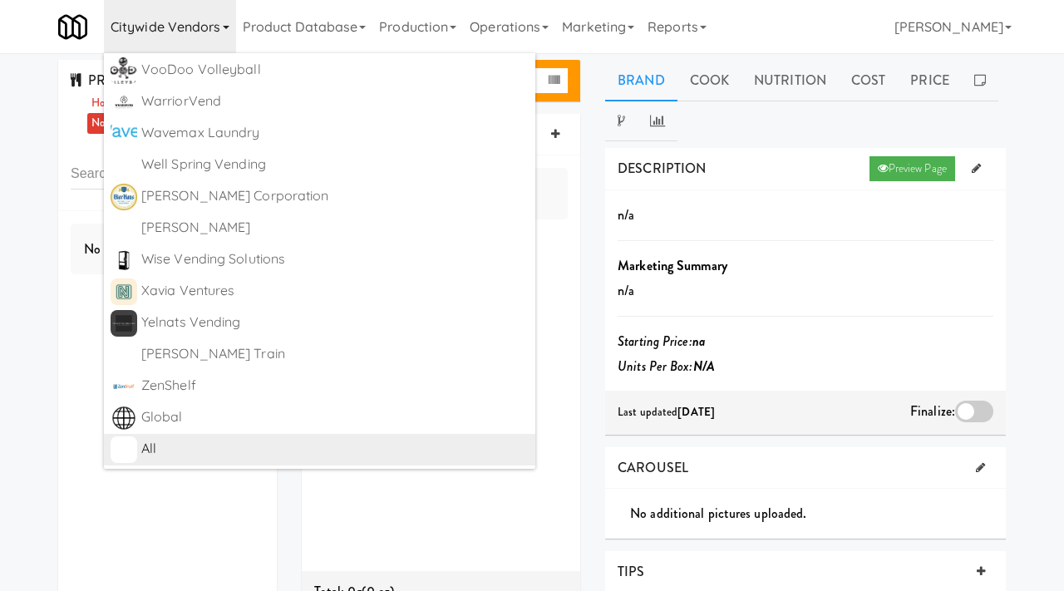
click at [177, 439] on div "All" at bounding box center [334, 449] width 387 height 25
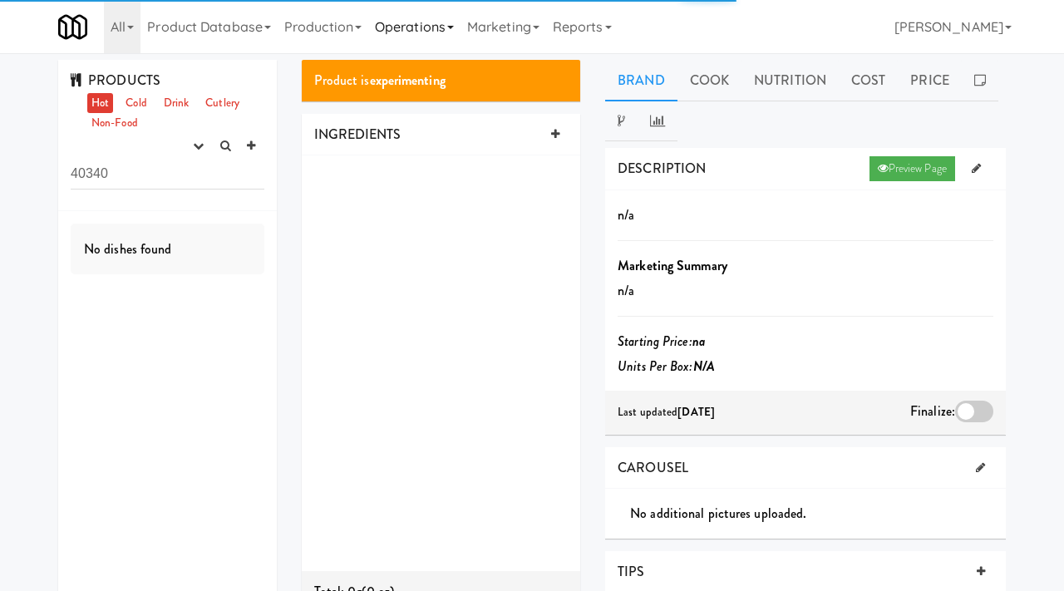
click at [445, 29] on link "Operations" at bounding box center [414, 26] width 92 height 53
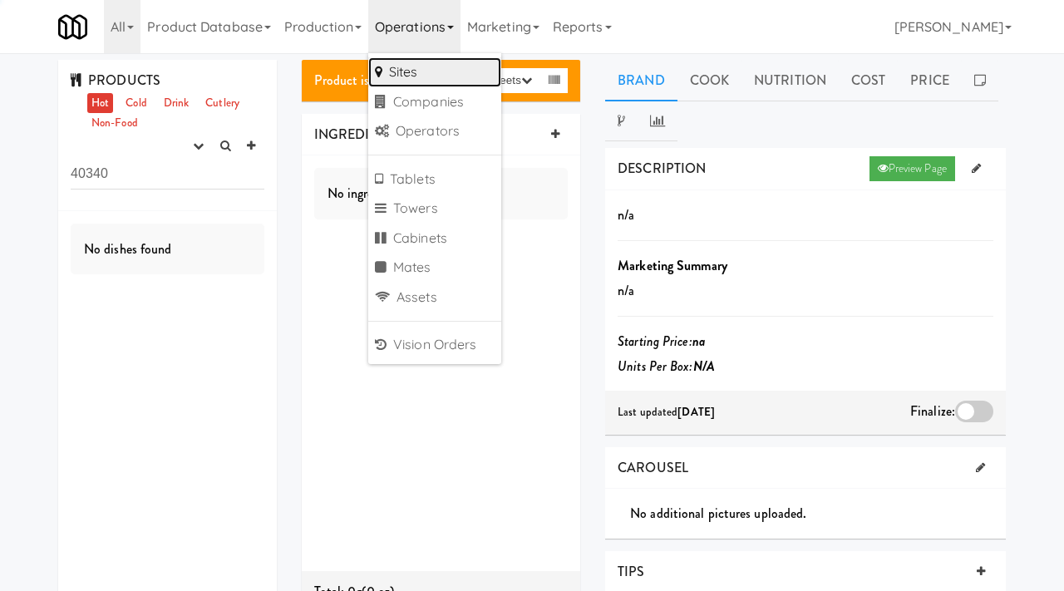
click at [427, 64] on link "Sites" at bounding box center [434, 72] width 133 height 30
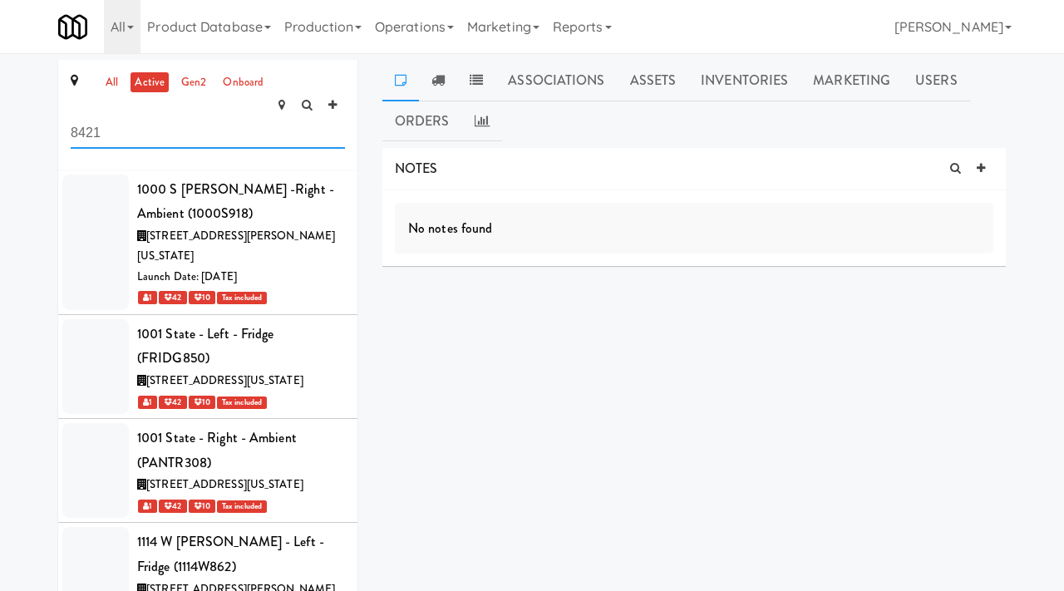
type input "8421"
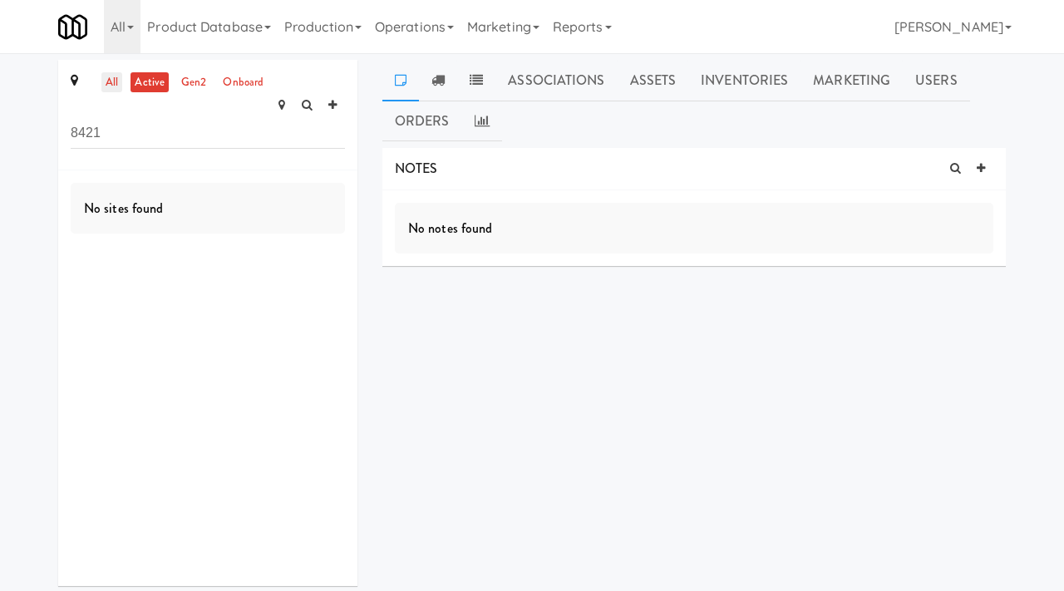
click at [116, 81] on link "all" at bounding box center [111, 82] width 21 height 21
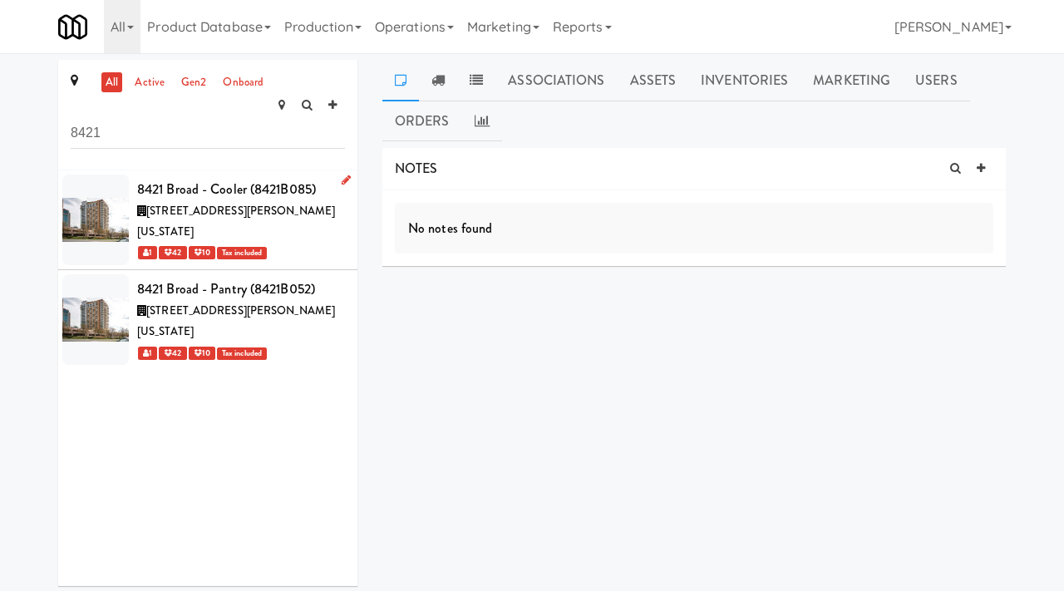
click at [339, 201] on div "[STREET_ADDRESS][PERSON_NAME][US_STATE]" at bounding box center [241, 221] width 208 height 41
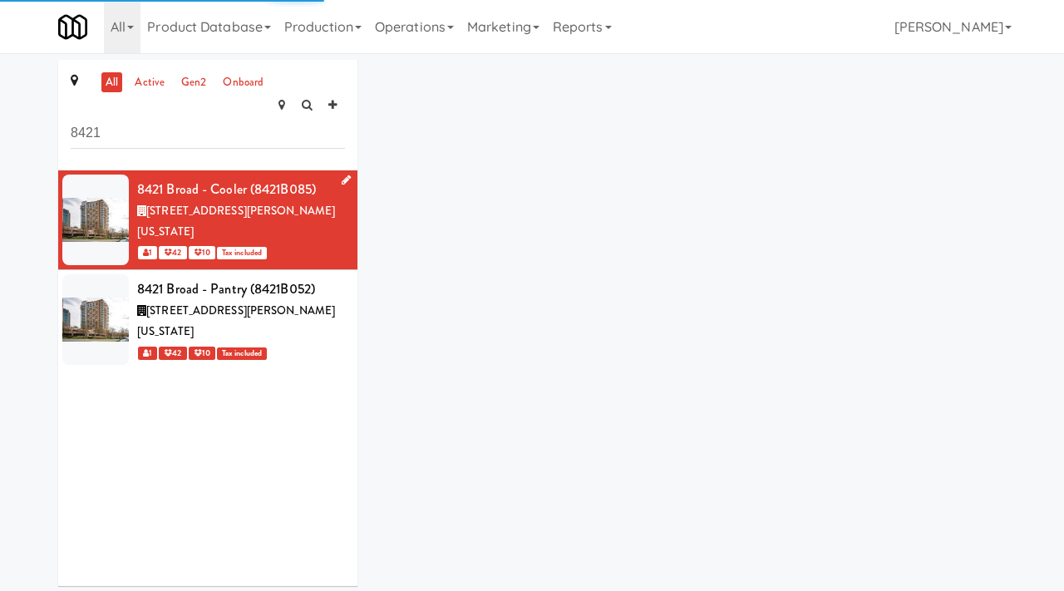
click at [342, 175] on icon at bounding box center [346, 180] width 9 height 11
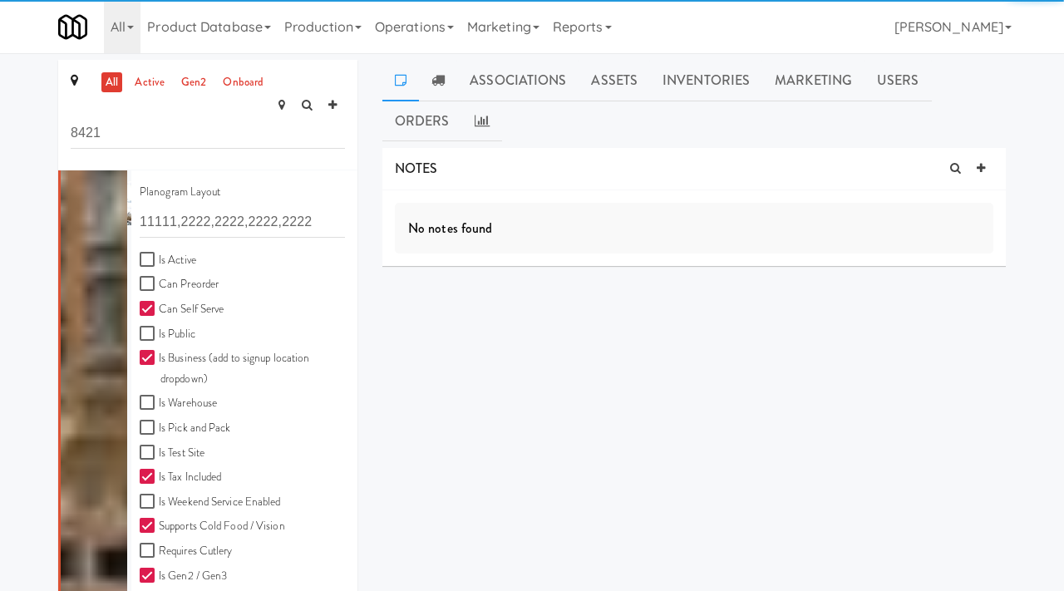
scroll to position [472, 0]
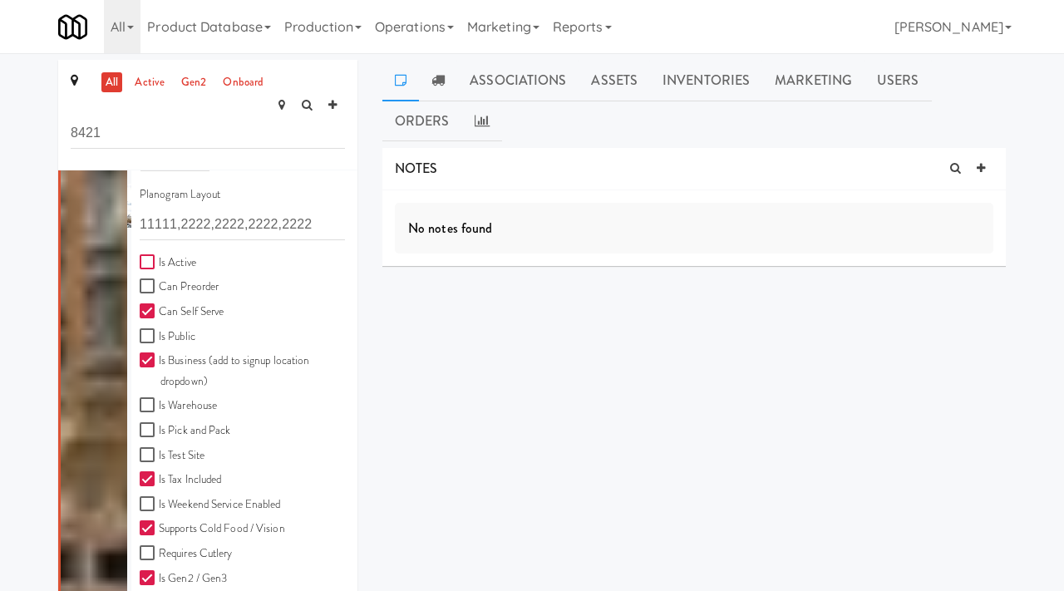
click at [148, 256] on input "Is Active" at bounding box center [149, 262] width 19 height 13
checkbox input "true"
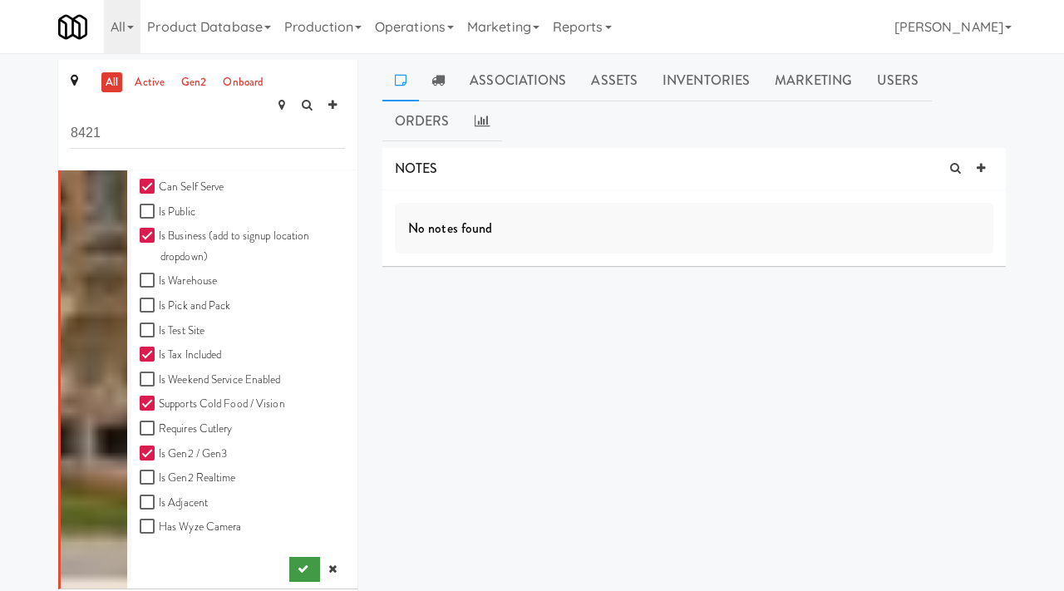
click at [294, 557] on button "submit" at bounding box center [304, 569] width 31 height 25
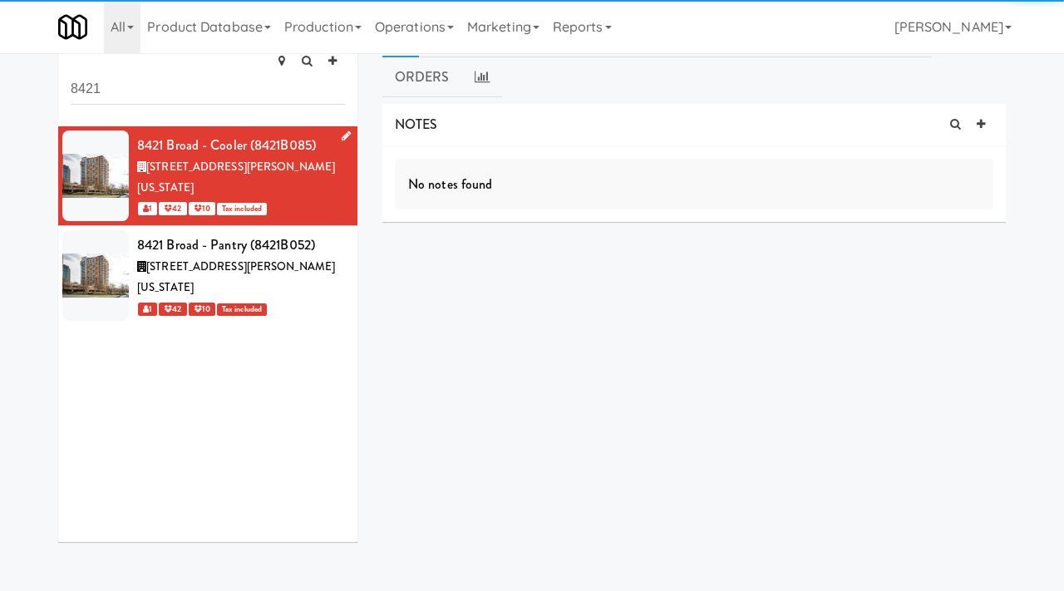
scroll to position [52, 0]
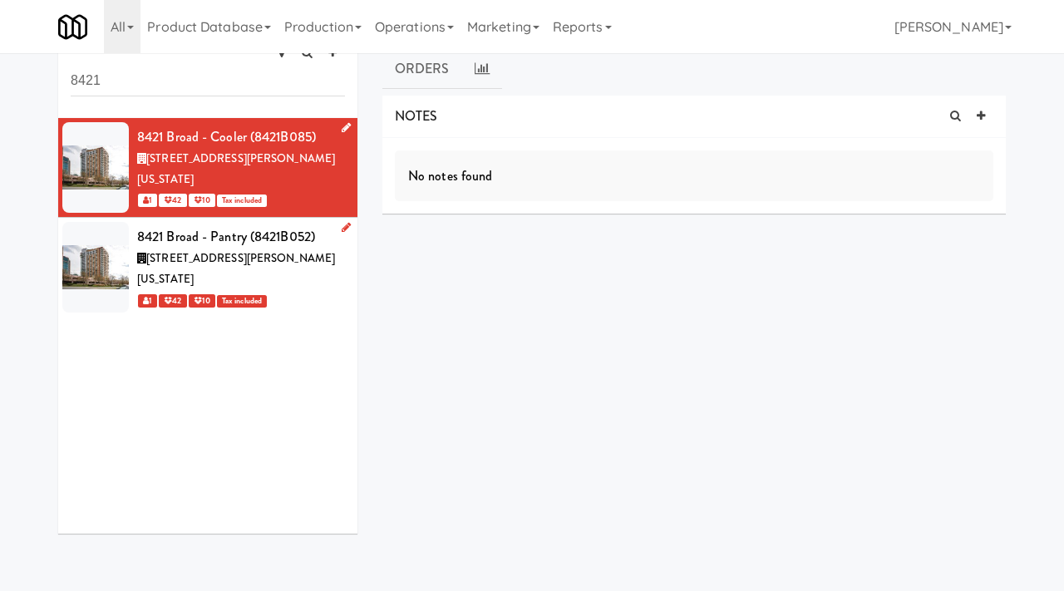
click at [323, 290] on div "1 42 10 Tax included" at bounding box center [241, 300] width 208 height 21
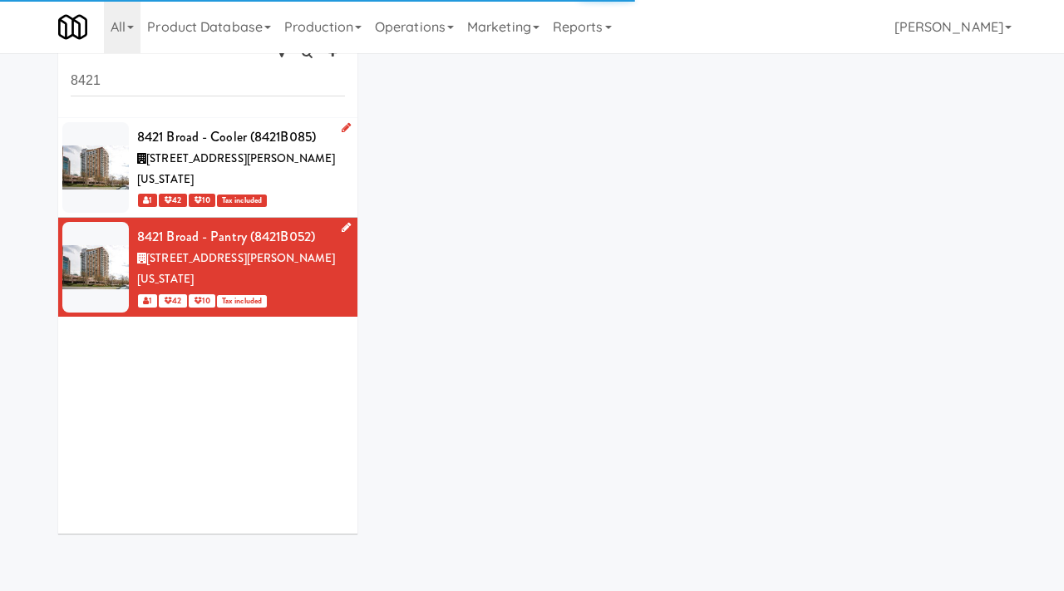
click at [346, 222] on icon at bounding box center [346, 227] width 9 height 11
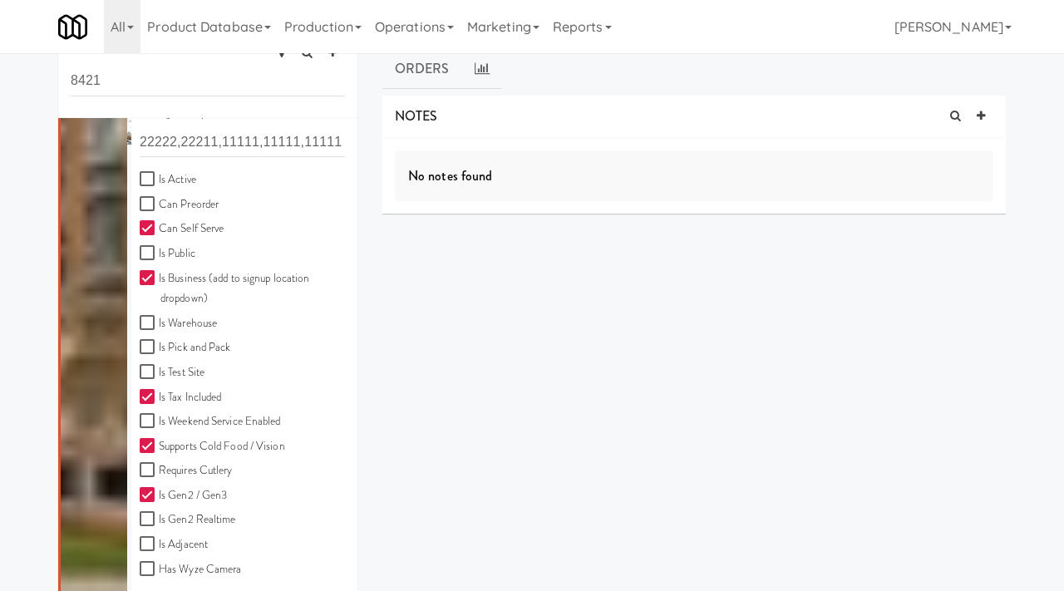
scroll to position [521, 0]
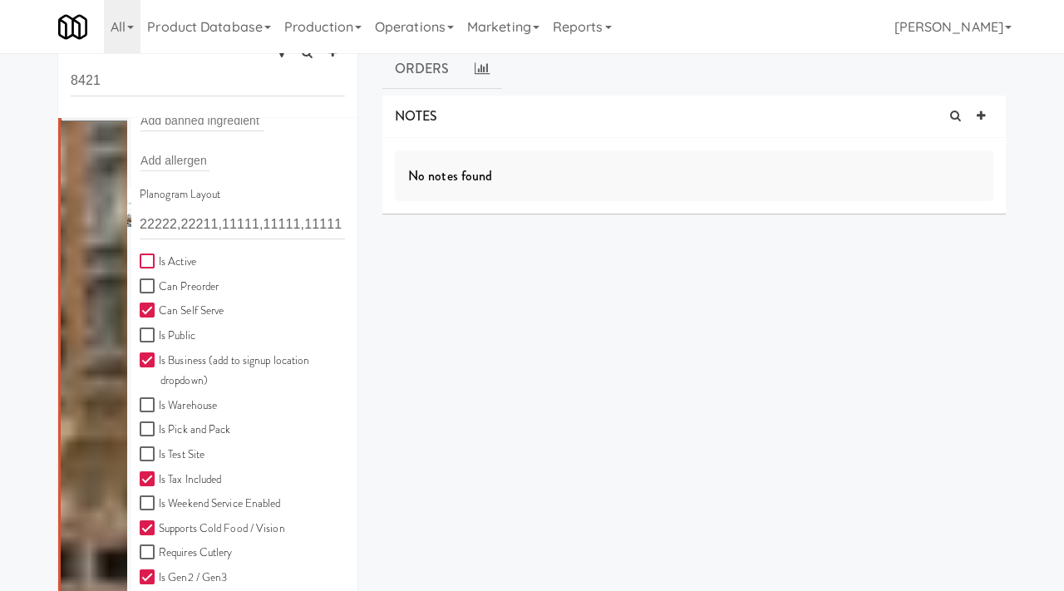
click at [145, 255] on input "Is Active" at bounding box center [149, 261] width 19 height 13
checkbox input "true"
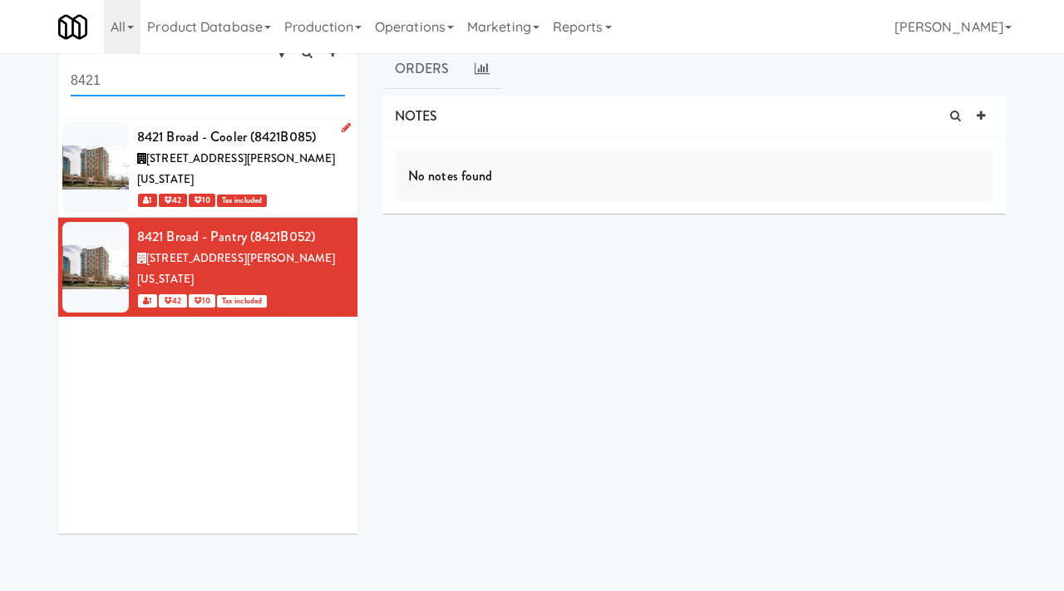
click at [293, 66] on input "8421" at bounding box center [208, 81] width 274 height 31
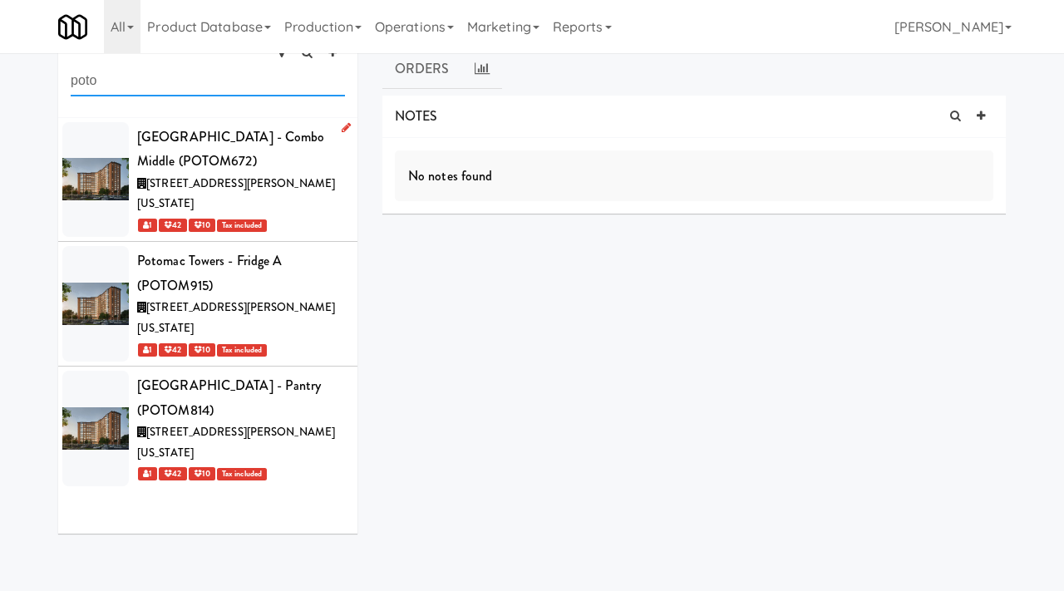
type input "poto"
click at [323, 174] on div "[STREET_ADDRESS][PERSON_NAME][US_STATE]" at bounding box center [241, 194] width 208 height 41
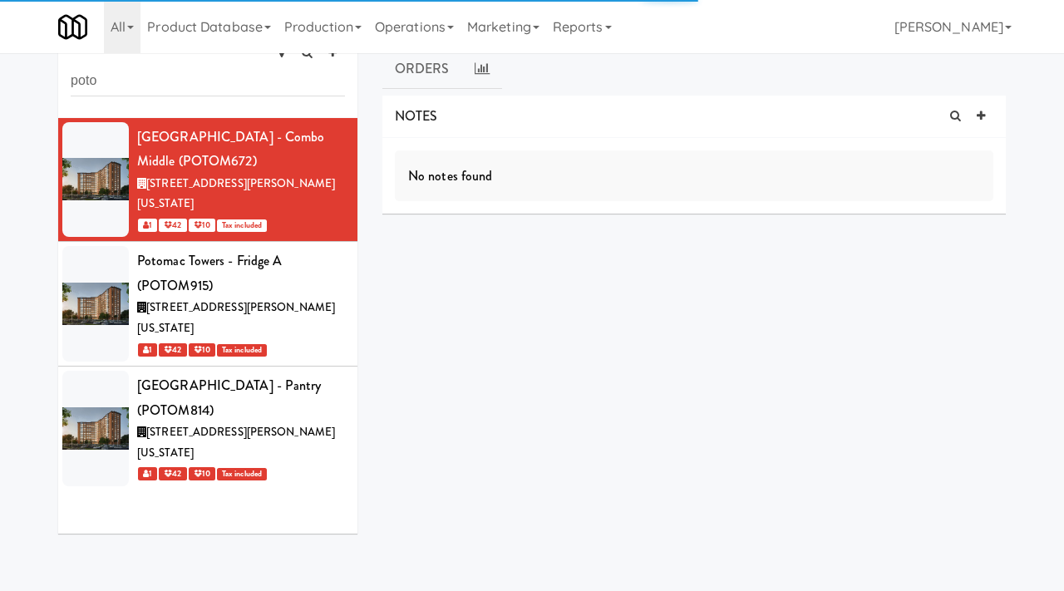
click at [340, 91] on div "all active gen2 onboard poto" at bounding box center [207, 62] width 299 height 111
click at [346, 122] on icon at bounding box center [346, 127] width 9 height 11
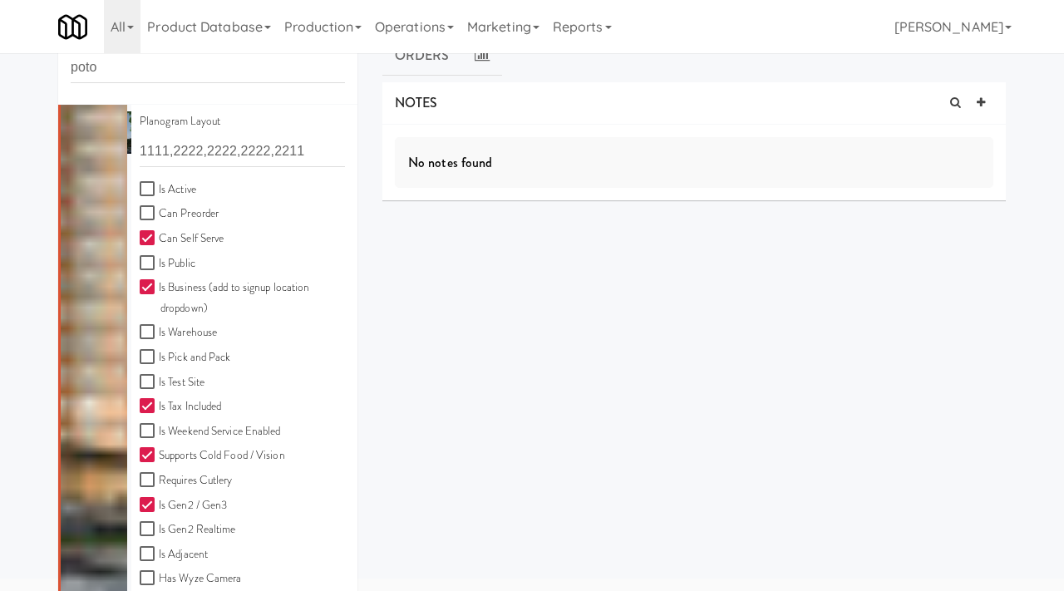
scroll to position [471, 0]
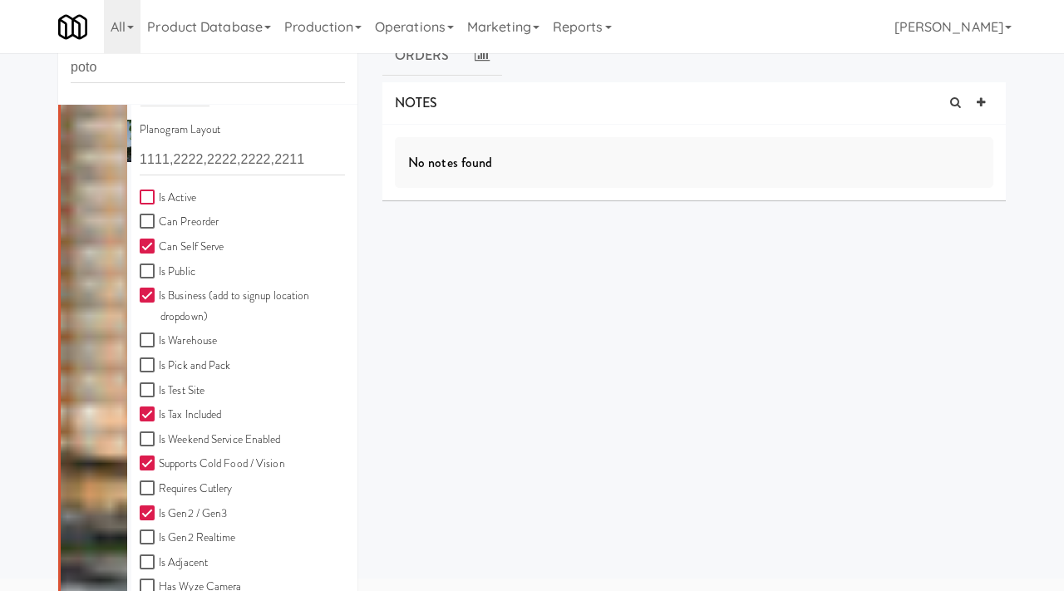
click at [146, 191] on input "Is Active" at bounding box center [149, 197] width 19 height 13
checkbox input "true"
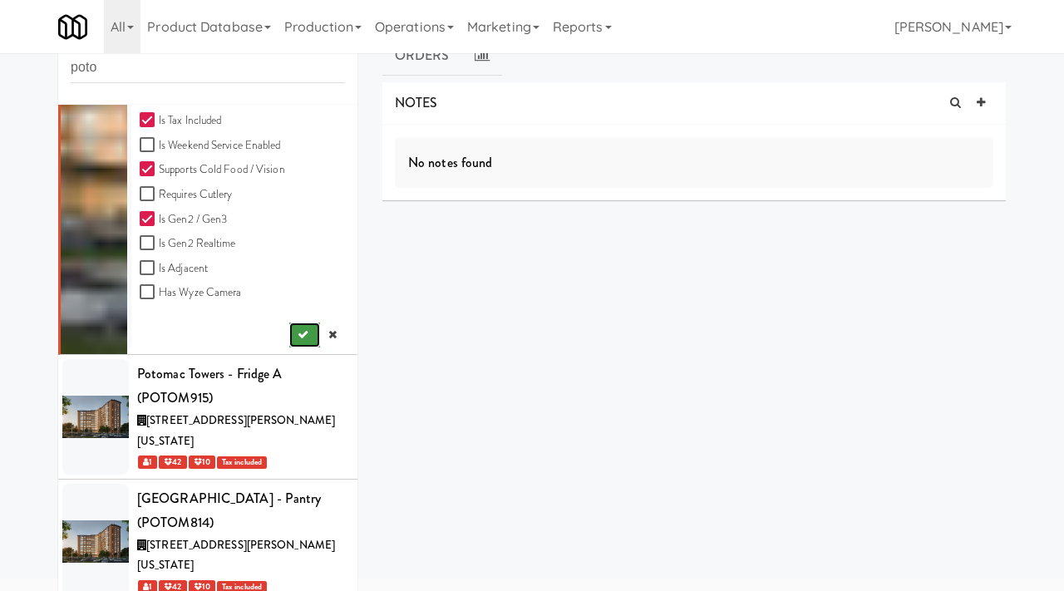
click at [303, 329] on icon "submit" at bounding box center [303, 334] width 11 height 11
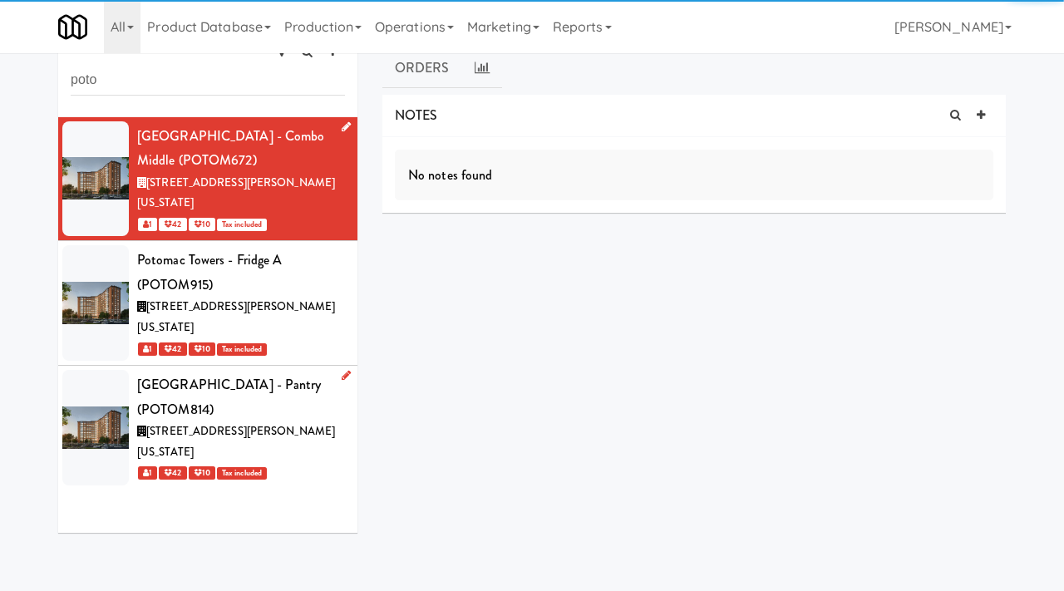
scroll to position [0, 0]
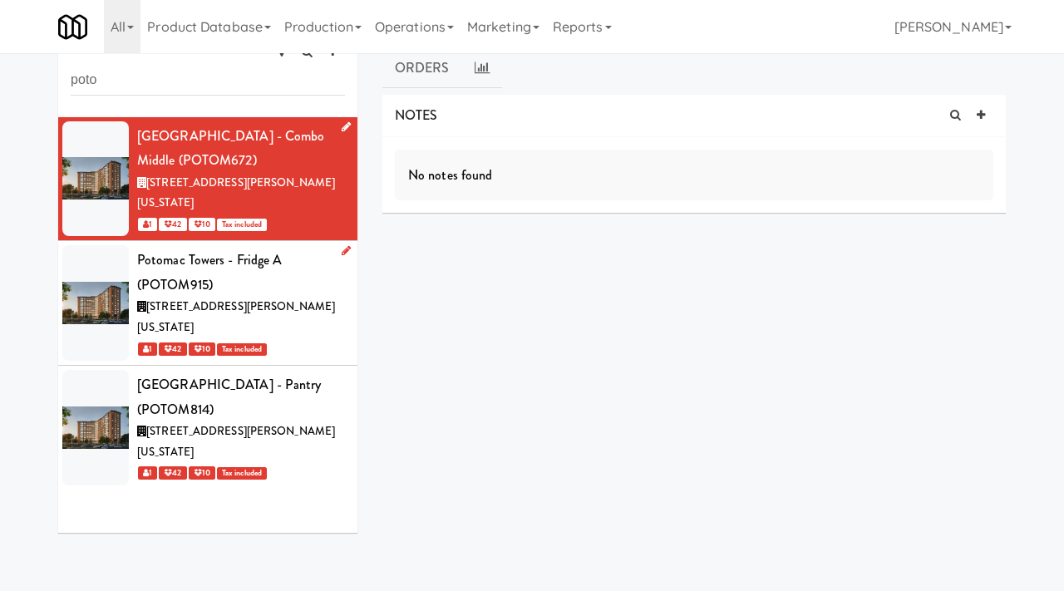
click at [342, 245] on icon at bounding box center [346, 250] width 9 height 11
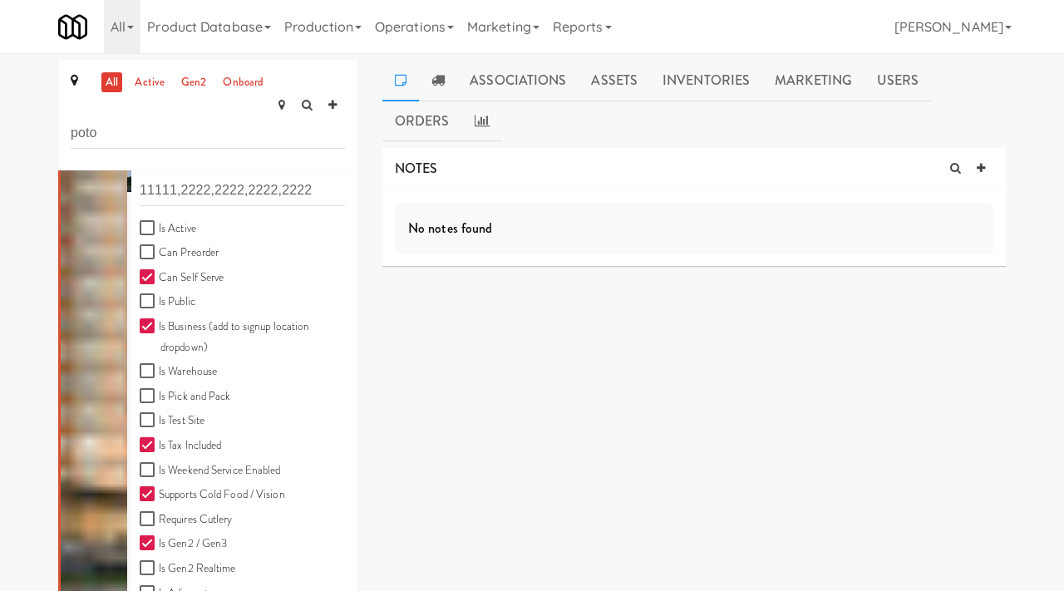
scroll to position [616, 0]
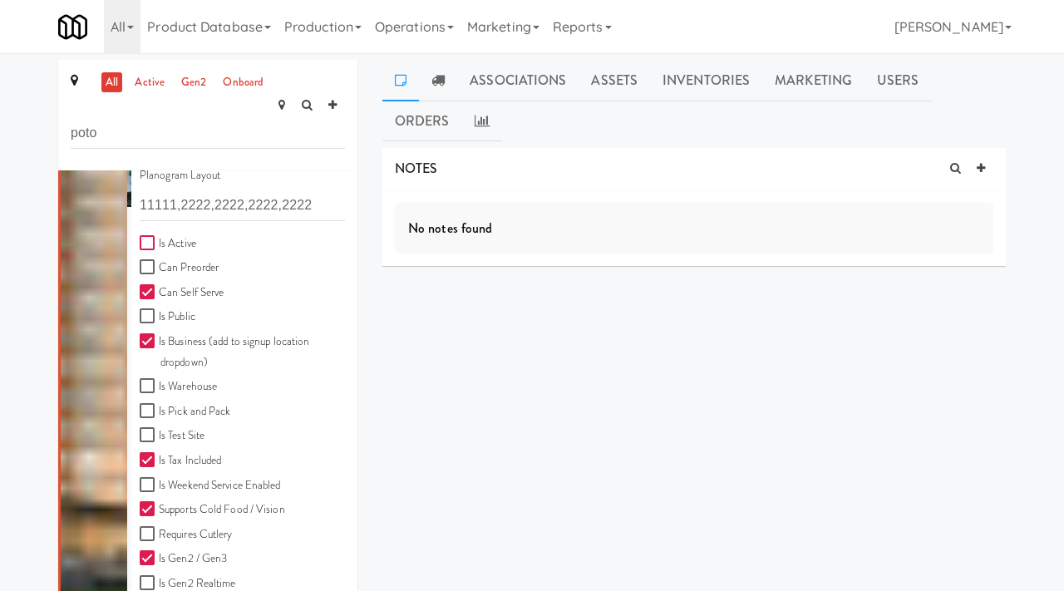
click at [148, 237] on input "Is Active" at bounding box center [149, 243] width 19 height 13
checkbox input "true"
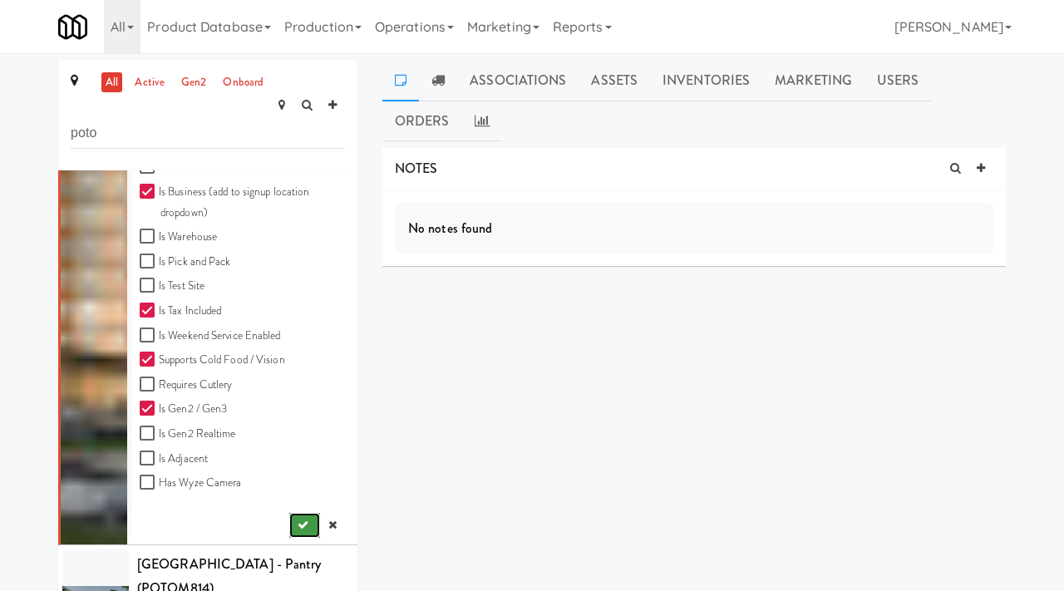
click at [298, 520] on icon "submit" at bounding box center [303, 525] width 11 height 11
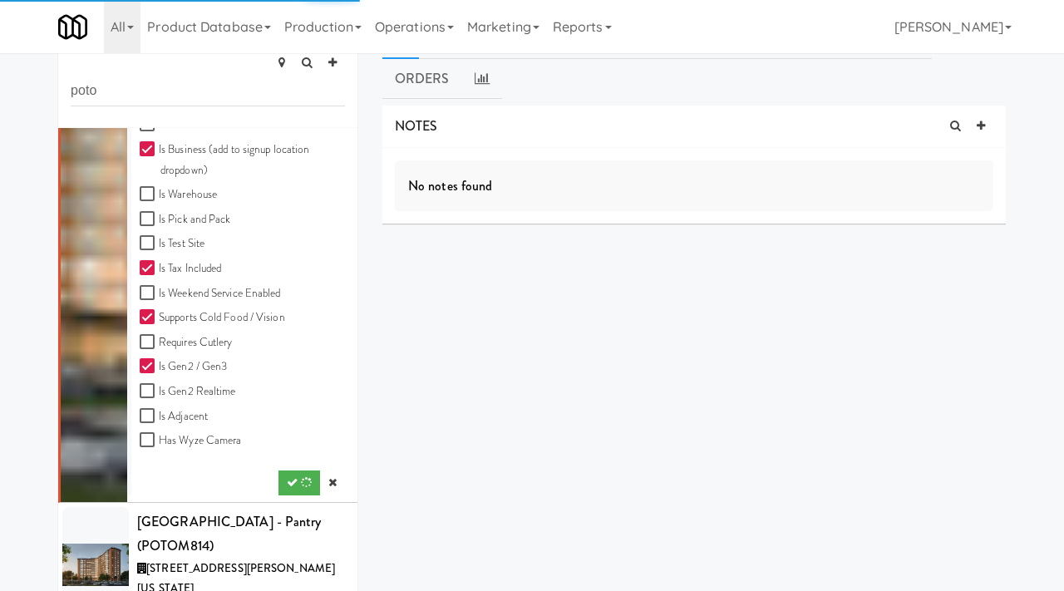
scroll to position [52, 0]
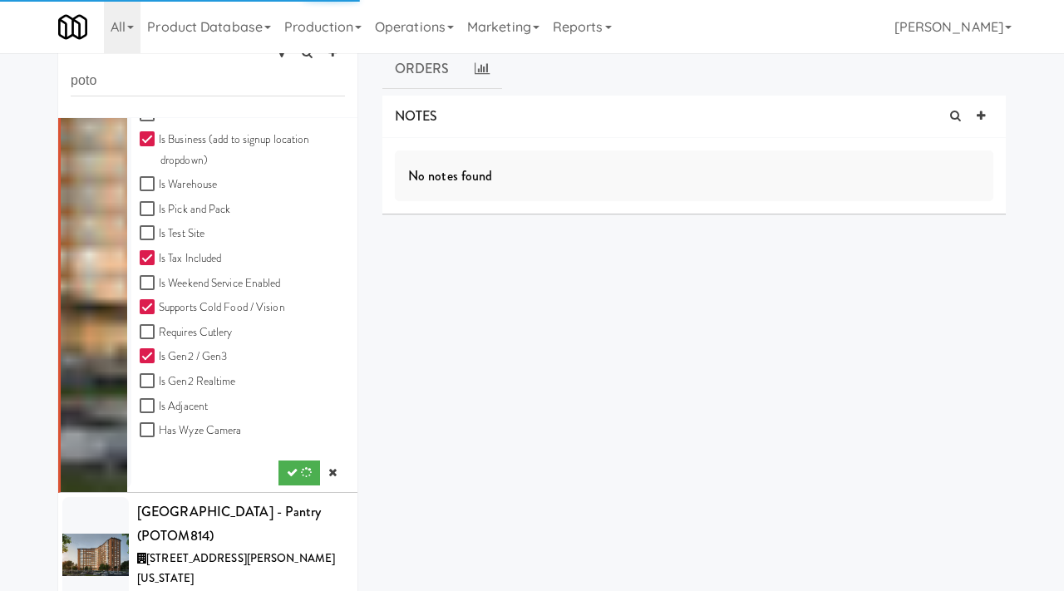
scroll to position [53, 0]
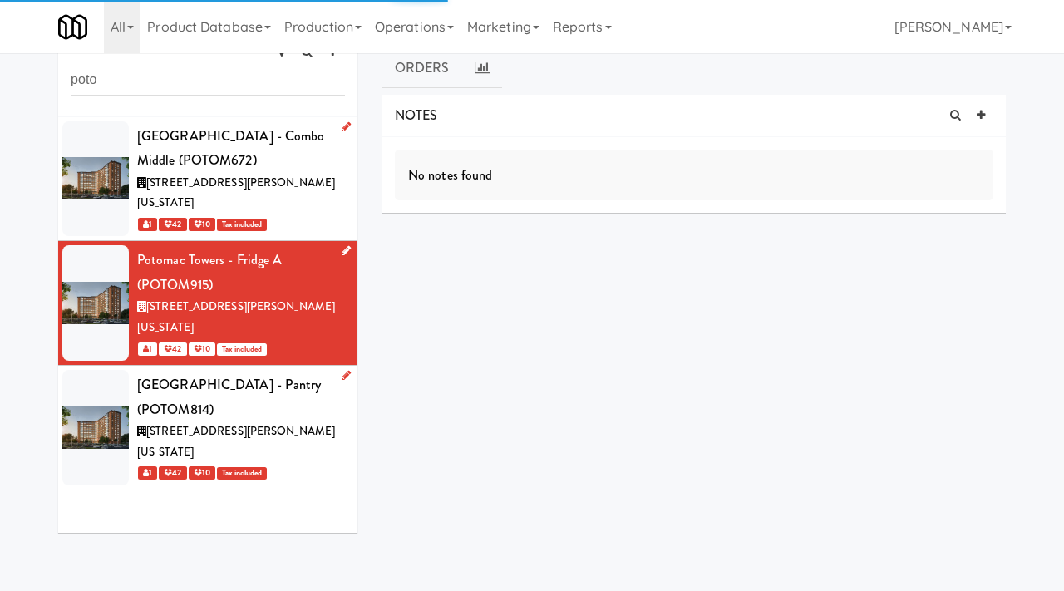
click at [346, 370] on icon at bounding box center [346, 375] width 9 height 11
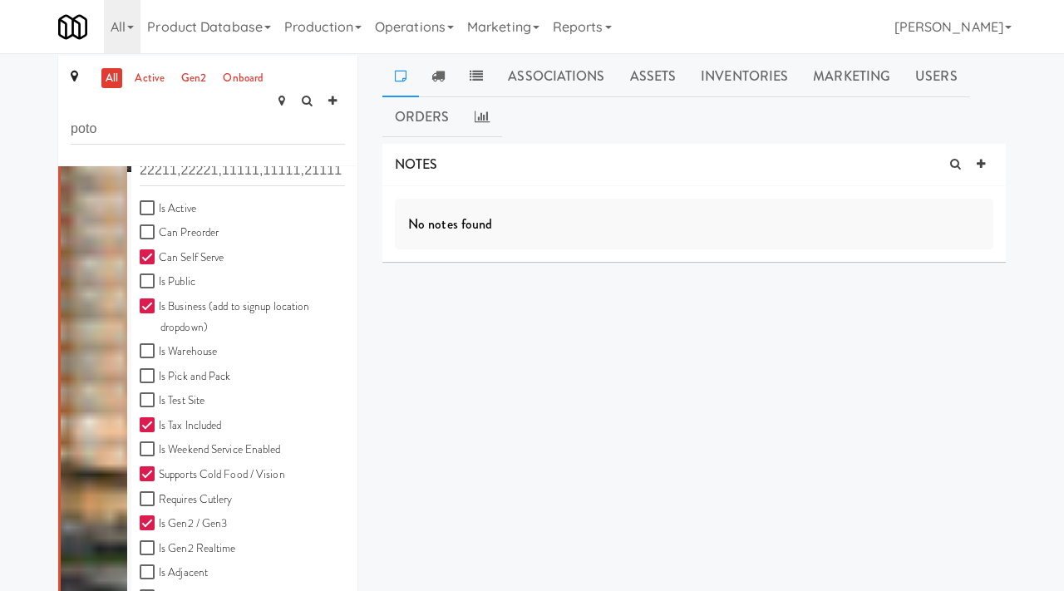
scroll to position [0, 0]
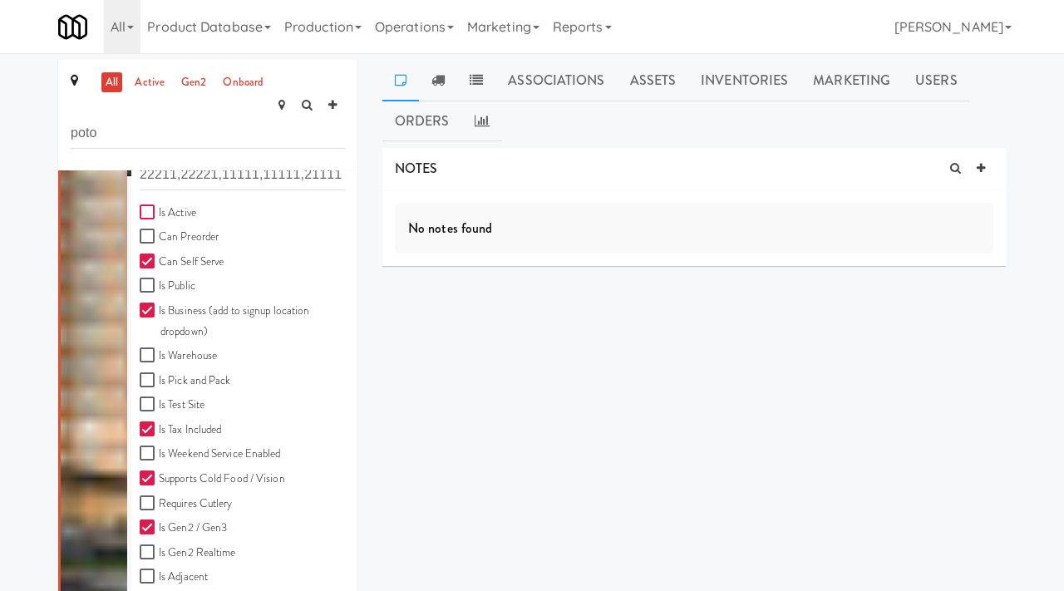
click at [149, 206] on input "Is Active" at bounding box center [149, 212] width 19 height 13
checkbox input "true"
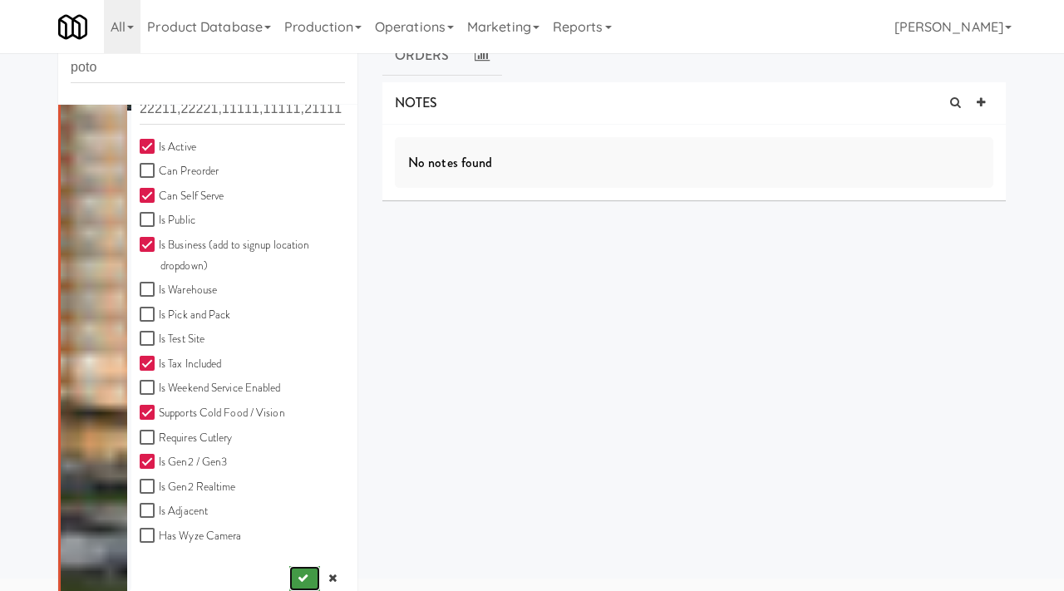
click at [299, 573] on icon "submit" at bounding box center [303, 578] width 11 height 11
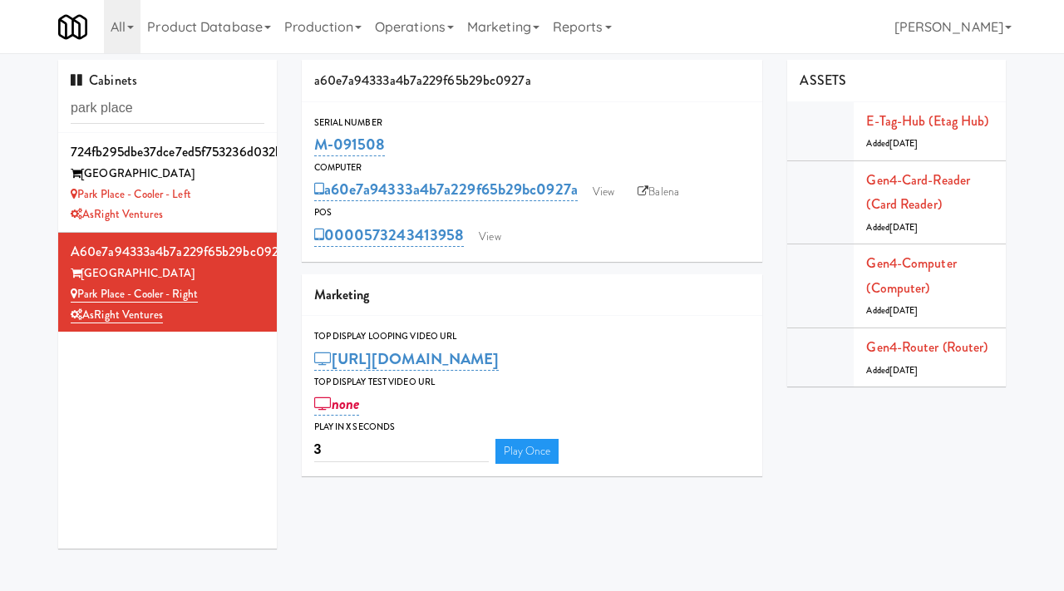
click at [22, 106] on div "Cabinets park place 724fb295dbe37dce7ed5f753236d032b Park Place Tampa Park Plac…" at bounding box center [532, 310] width 1064 height 501
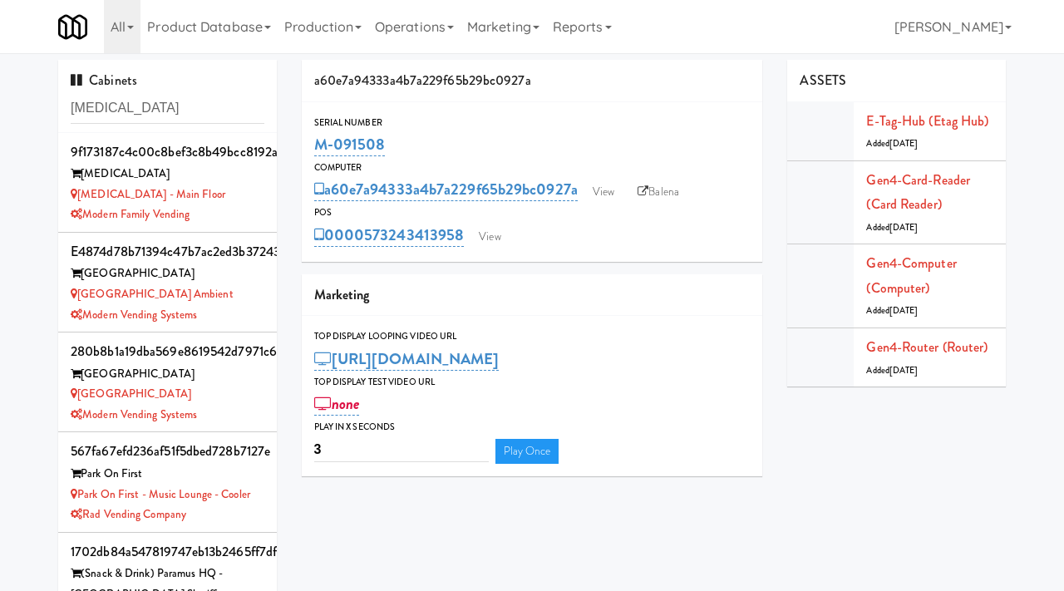
type input "muse"
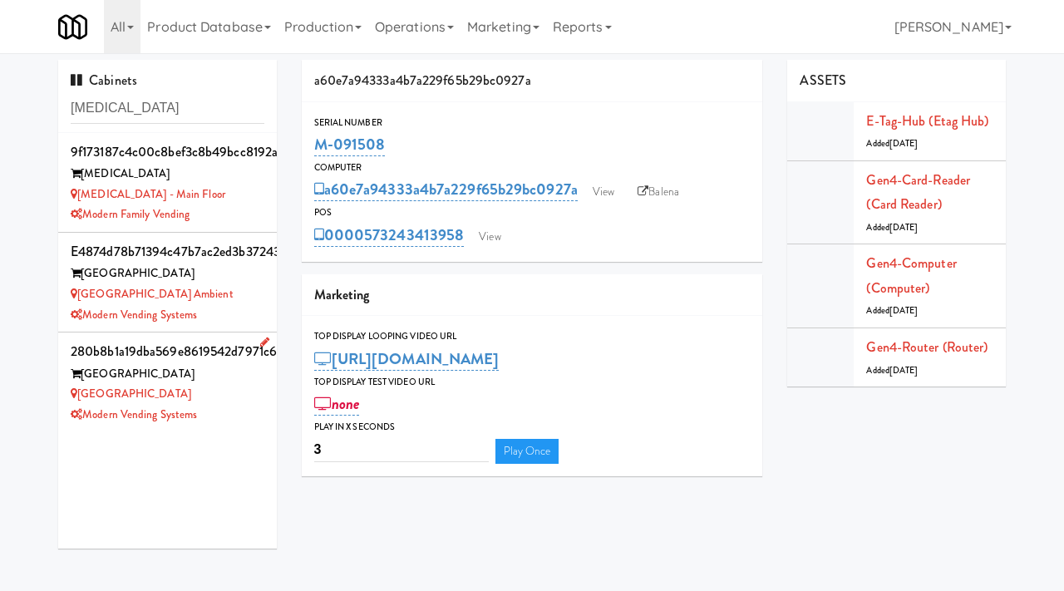
click at [226, 398] on div "Museum Tower Cooler" at bounding box center [168, 394] width 194 height 21
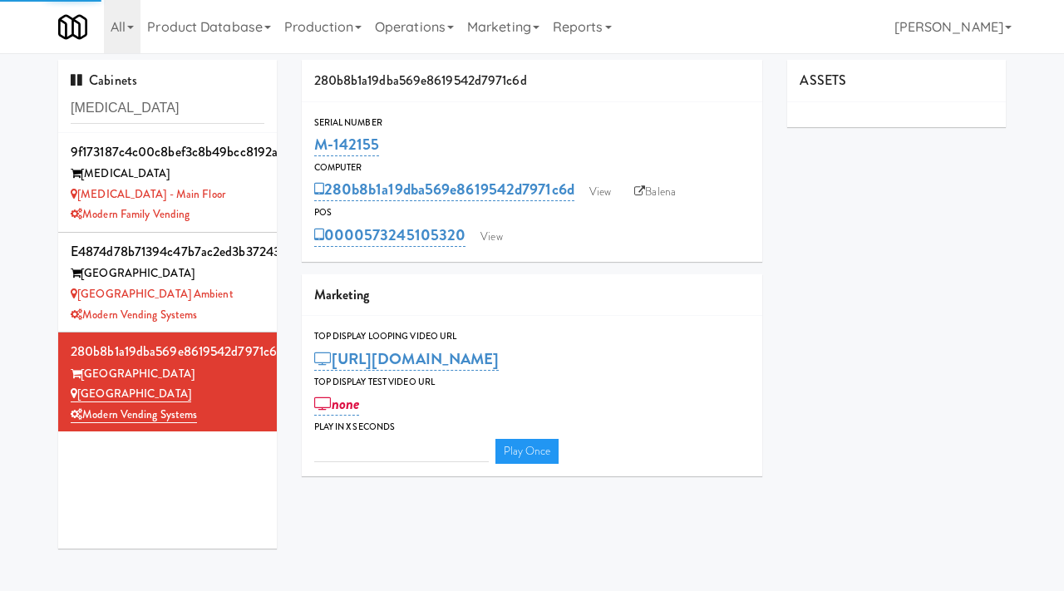
type input "3"
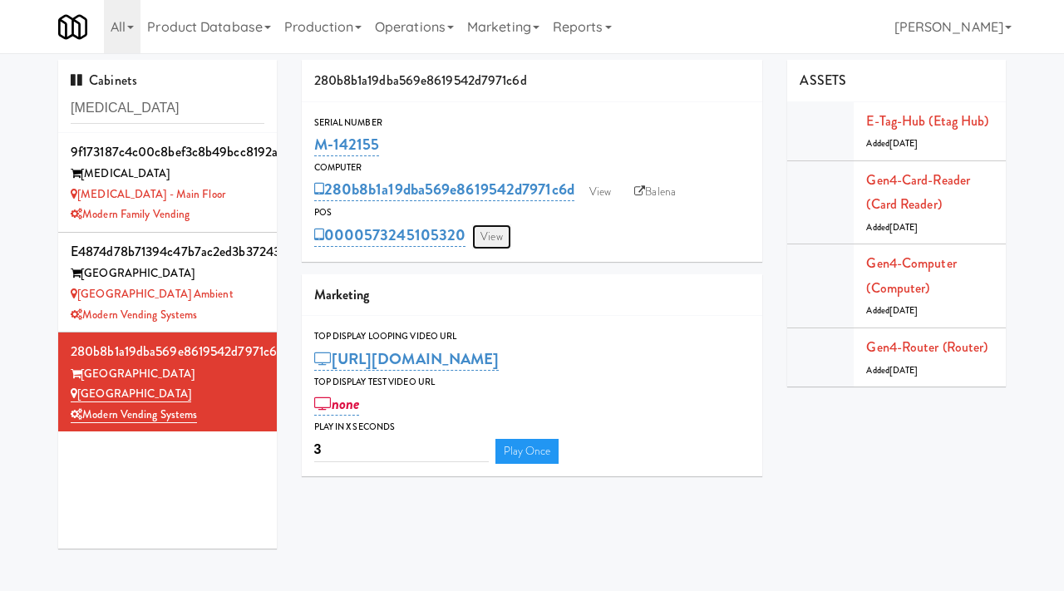
click at [489, 231] on link "View" at bounding box center [491, 237] width 38 height 25
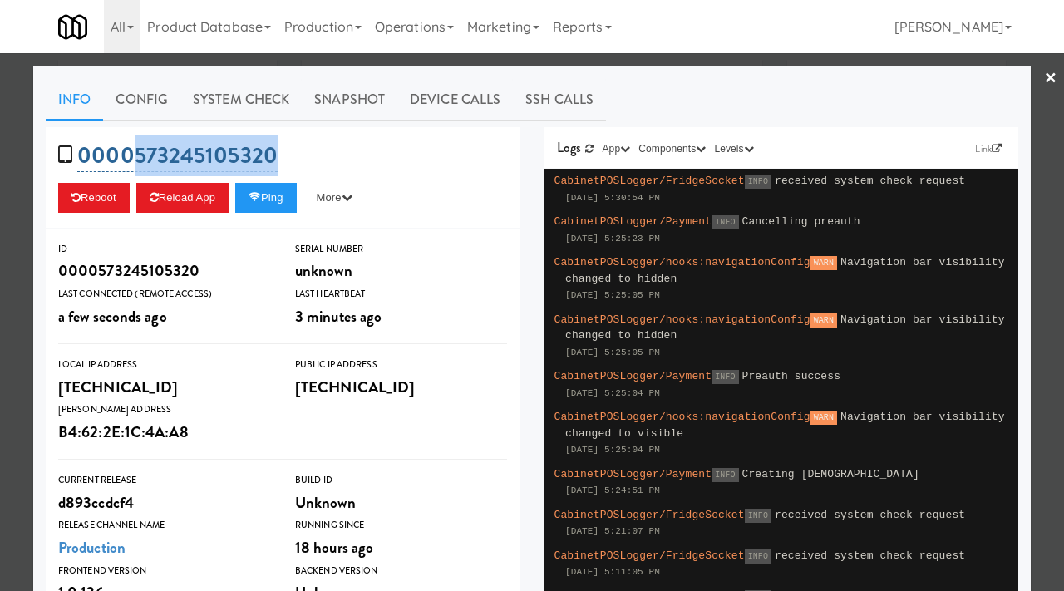
drag, startPoint x: 293, startPoint y: 158, endPoint x: 137, endPoint y: 153, distance: 155.6
click at [137, 153] on div "0000573245105320 Reboot Reload App Ping More Ping Server Restart Server Force R…" at bounding box center [283, 177] width 474 height 101
copy link "573245105320"
click at [252, 111] on link "System Check" at bounding box center [240, 100] width 121 height 42
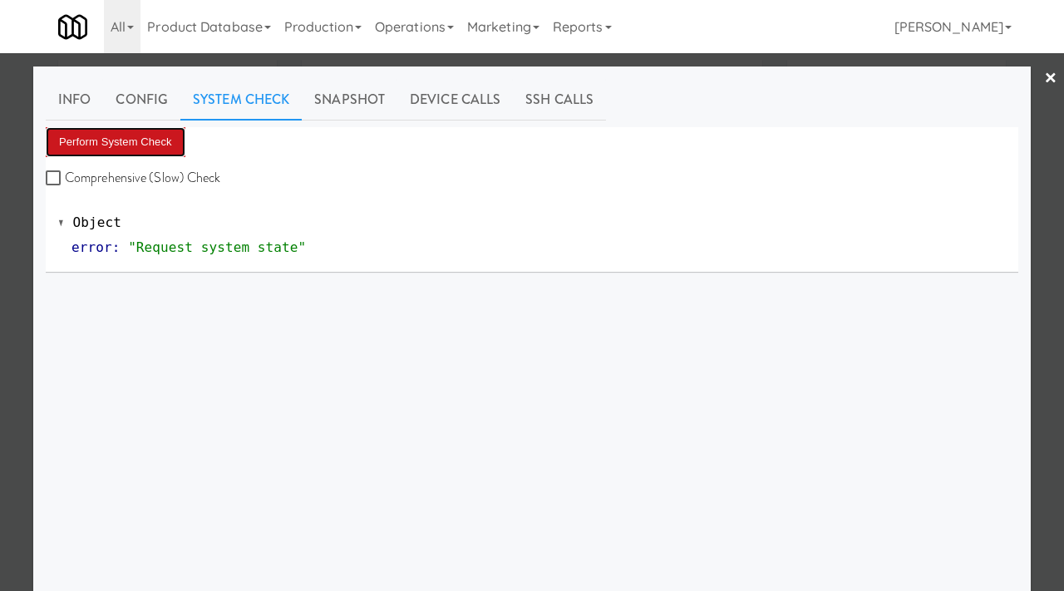
click at [130, 151] on button "Perform System Check" at bounding box center [116, 142] width 140 height 30
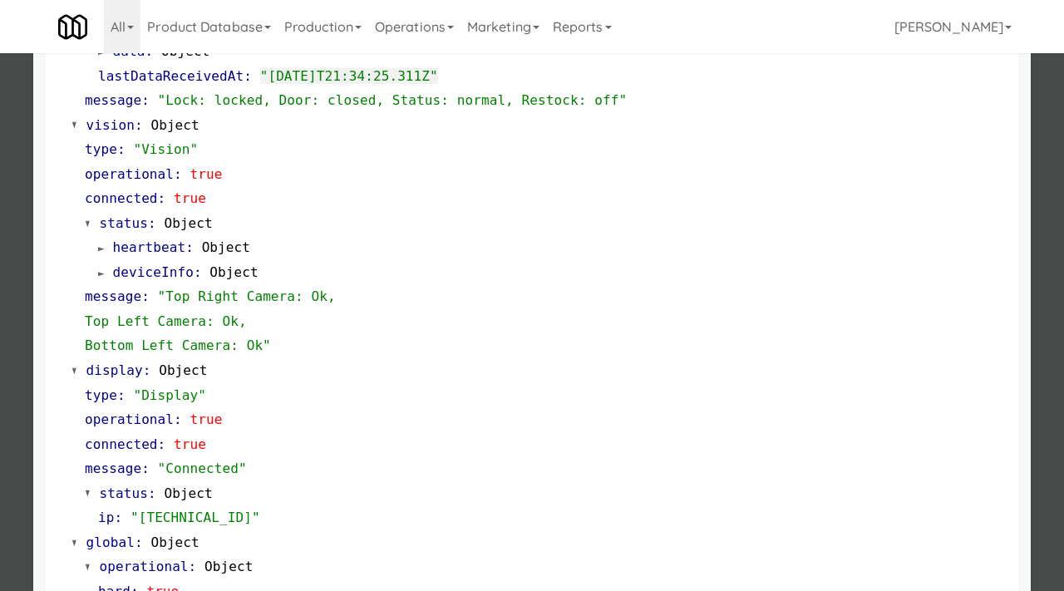
scroll to position [700, 0]
